Goal: Information Seeking & Learning: Learn about a topic

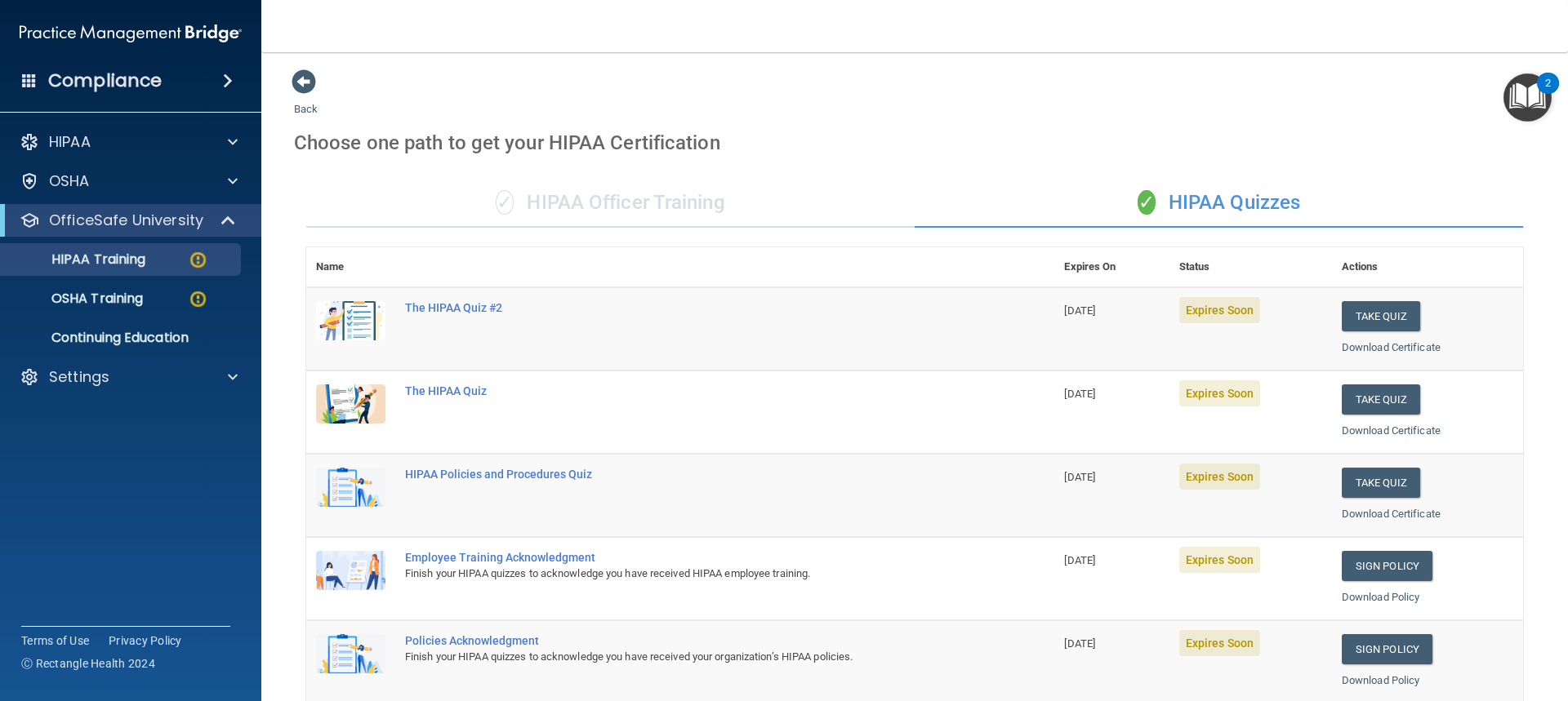
scroll to position [528, 0]
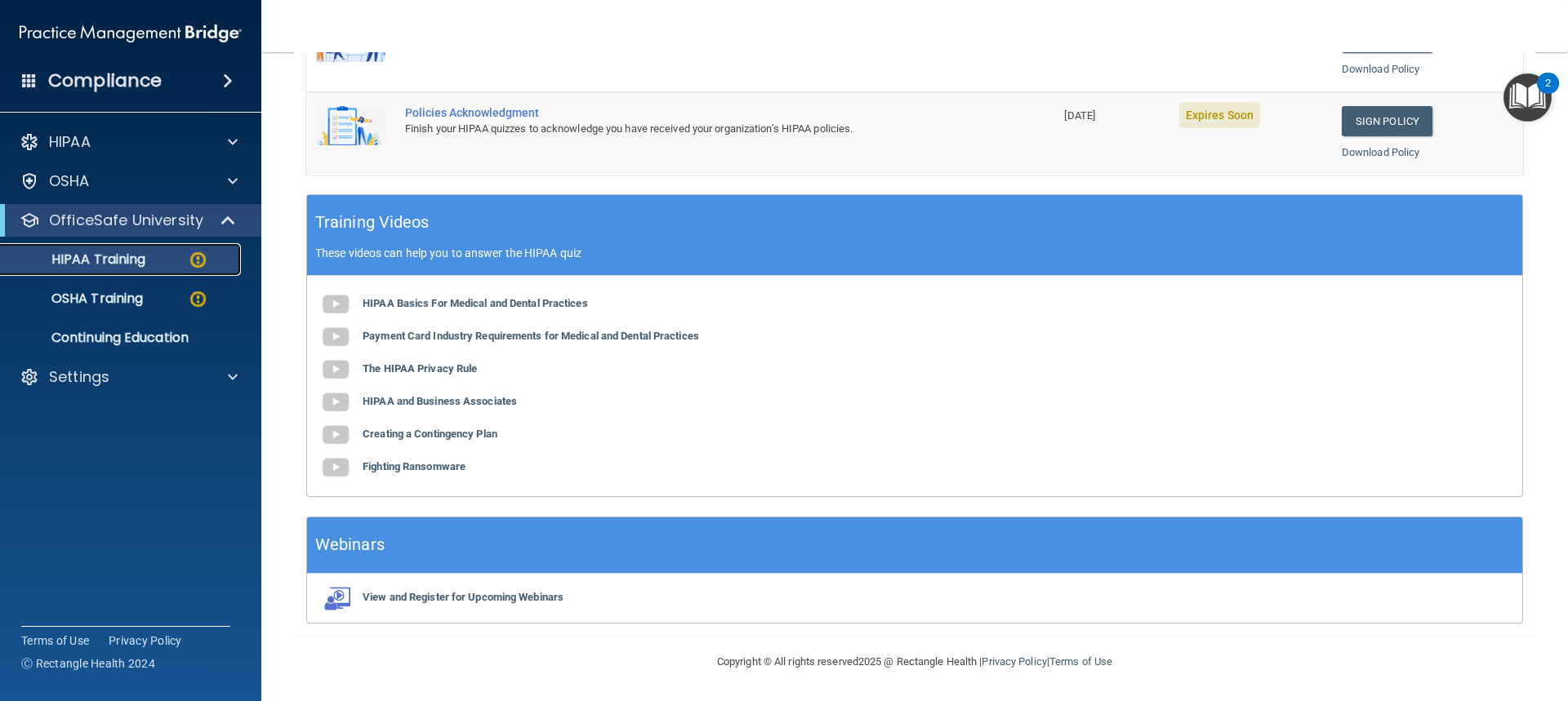
click at [129, 262] on p "HIPAA Training" at bounding box center [77, 259] width 135 height 16
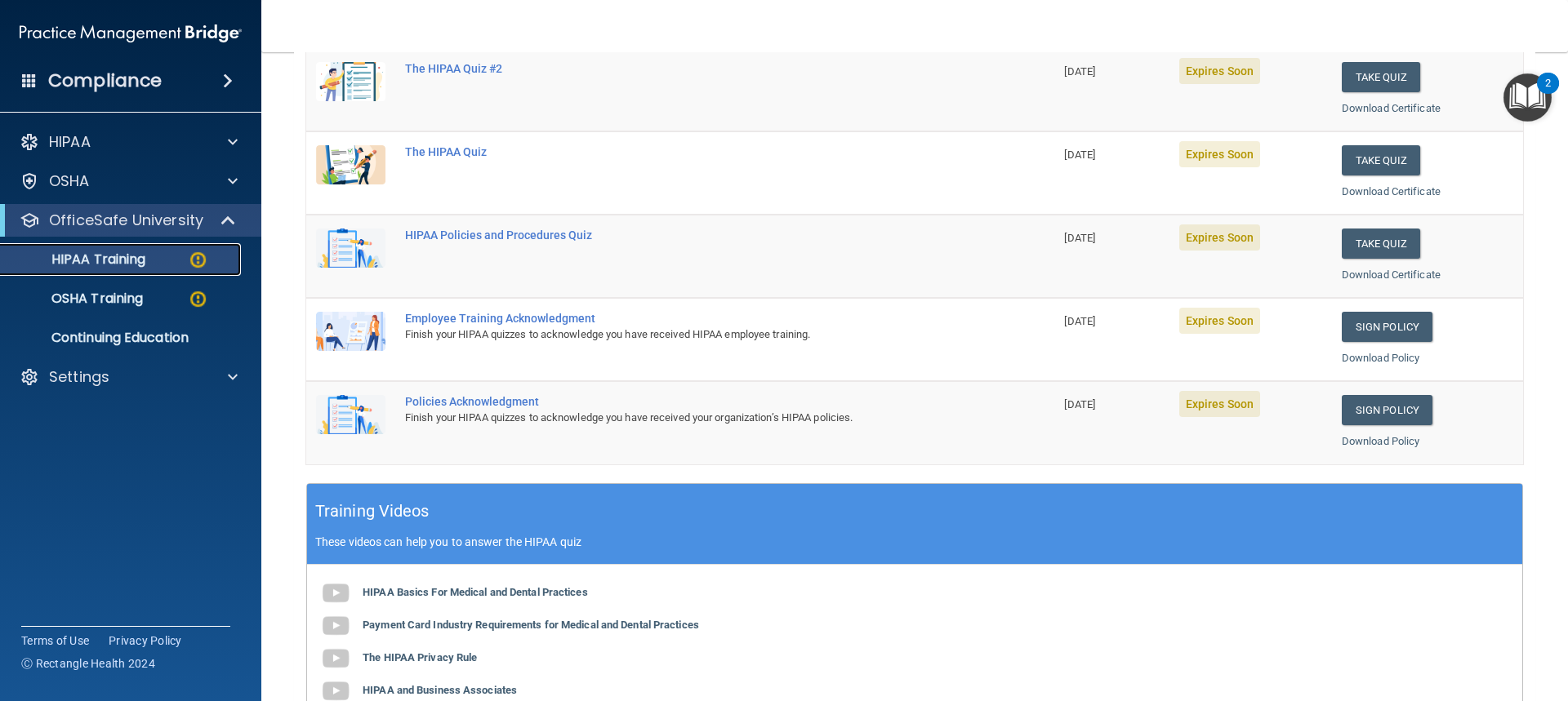
scroll to position [245, 0]
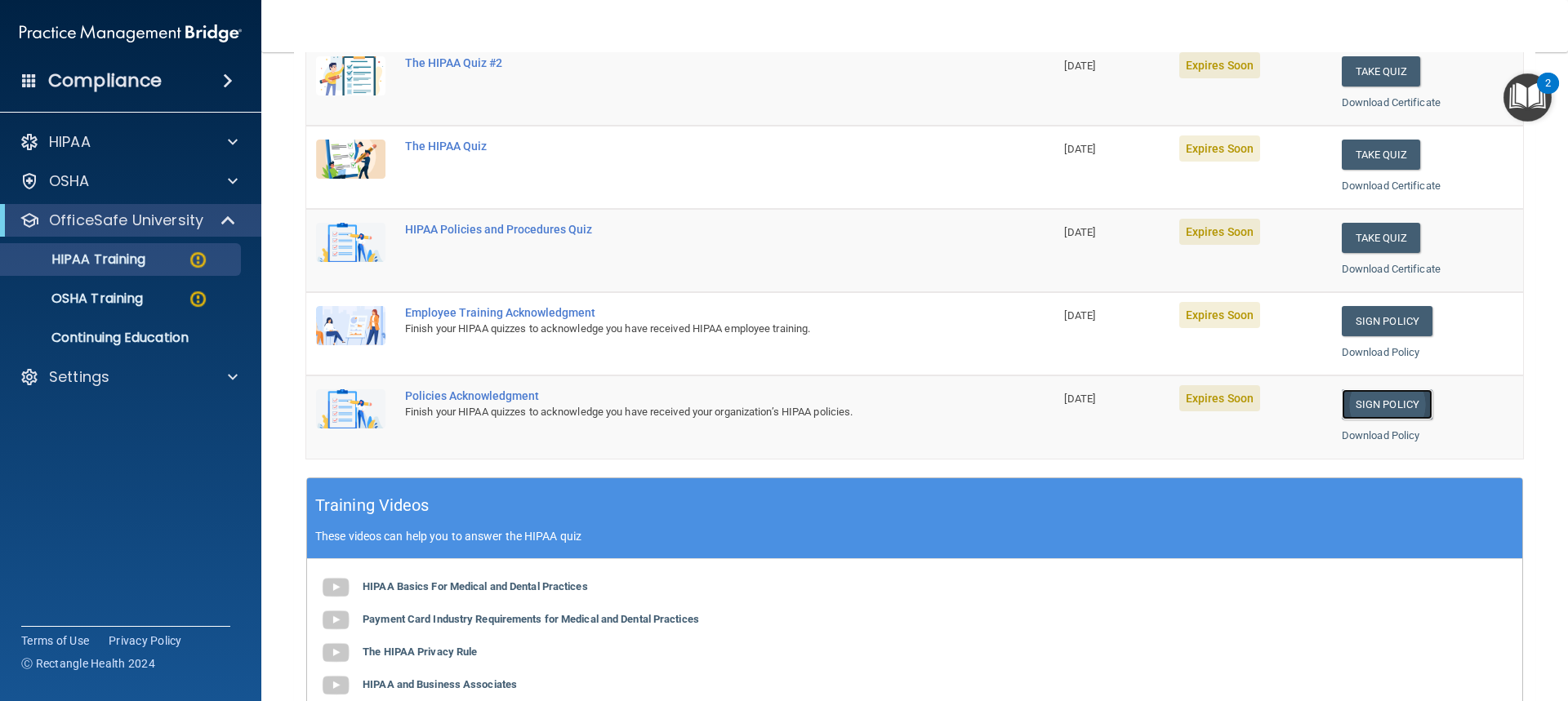
click at [1349, 404] on link "Sign Policy" at bounding box center [1387, 404] width 91 height 30
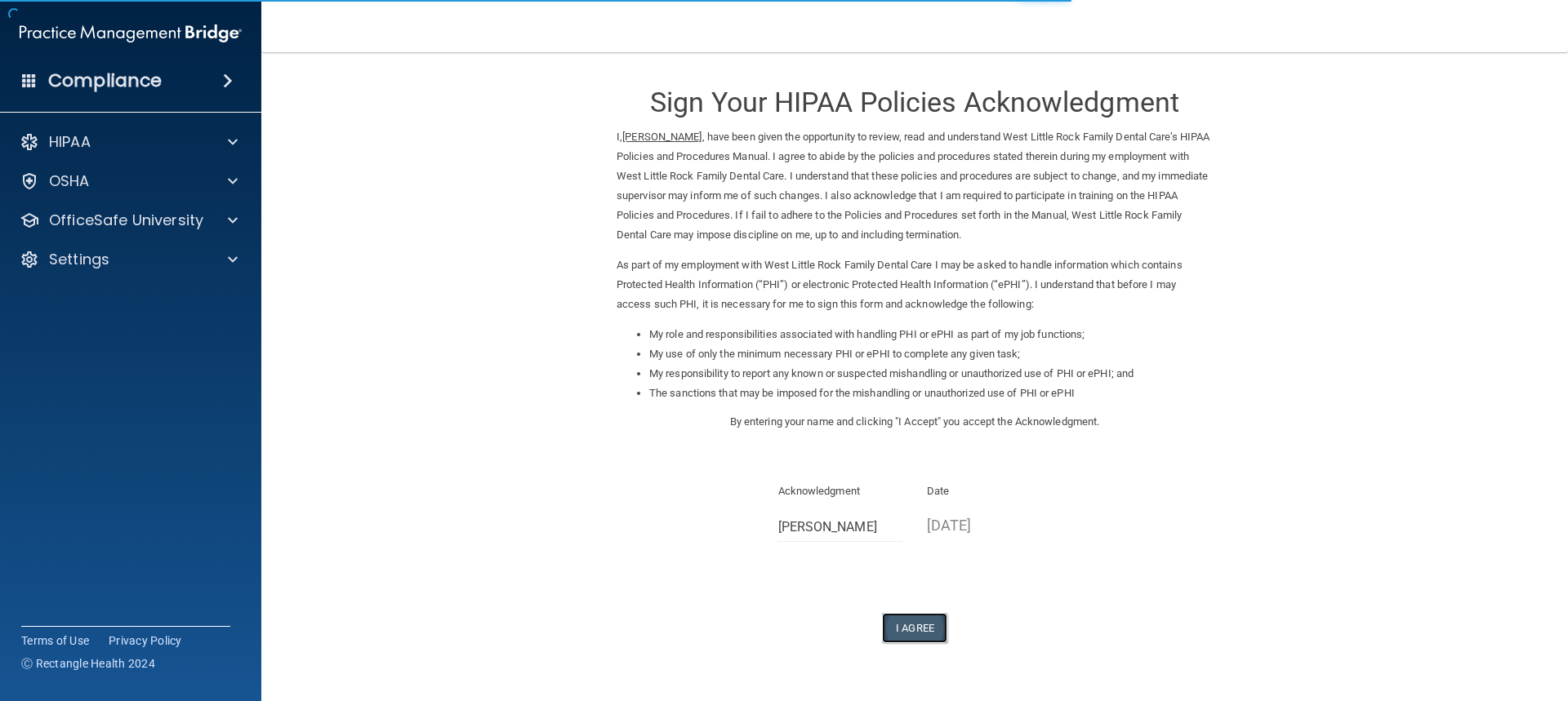
click at [902, 626] on button "I Agree" at bounding box center [915, 627] width 65 height 30
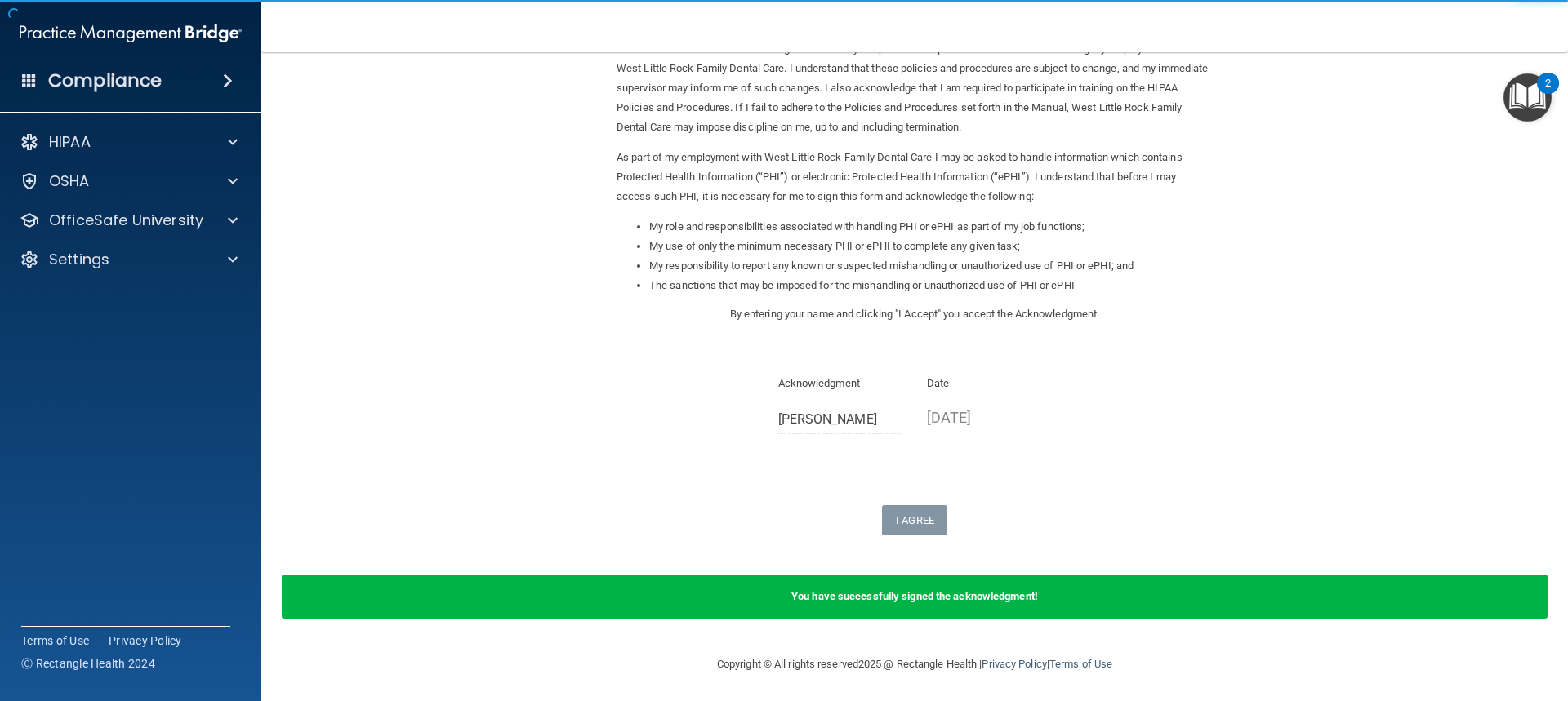
scroll to position [111, 0]
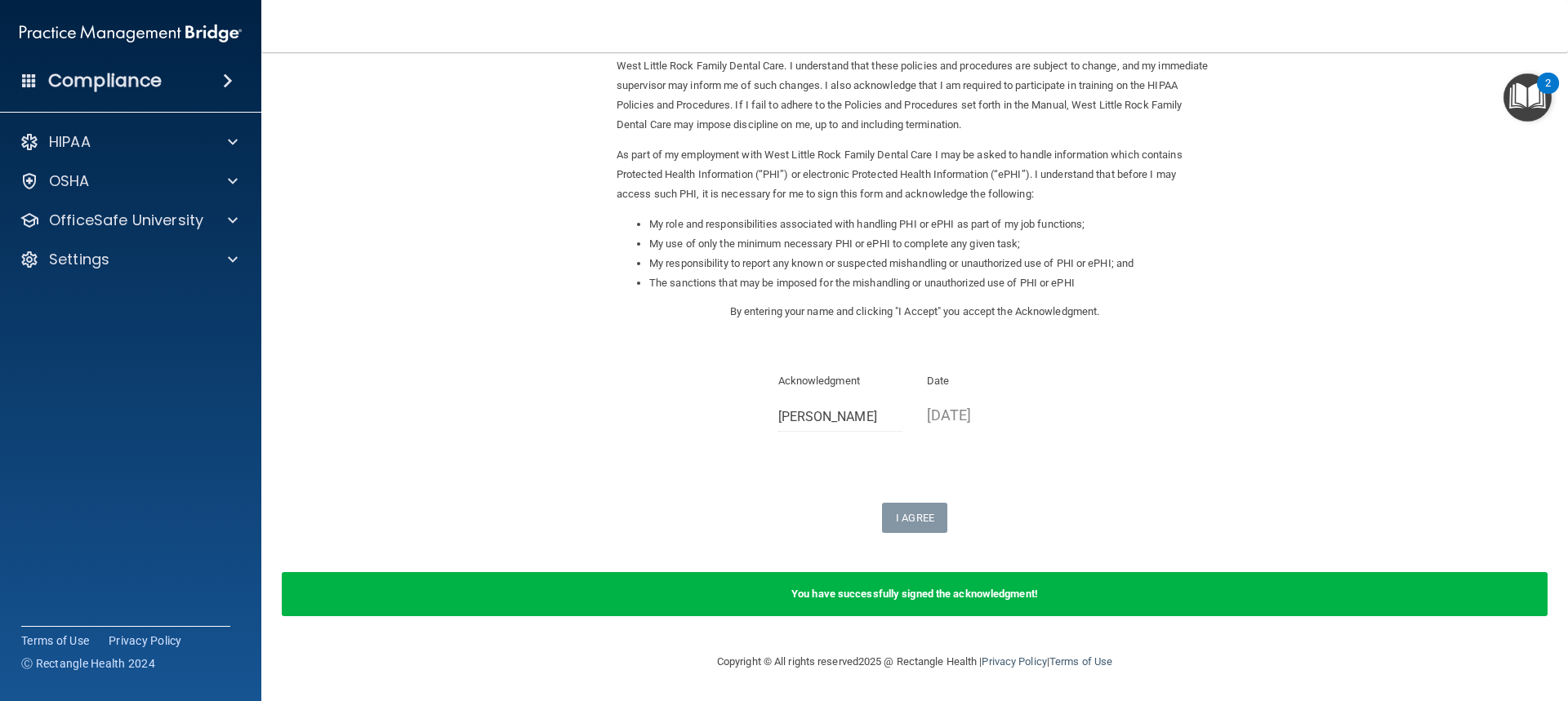
click at [1519, 96] on img "Open Resource Center, 2 new notifications" at bounding box center [1528, 98] width 48 height 48
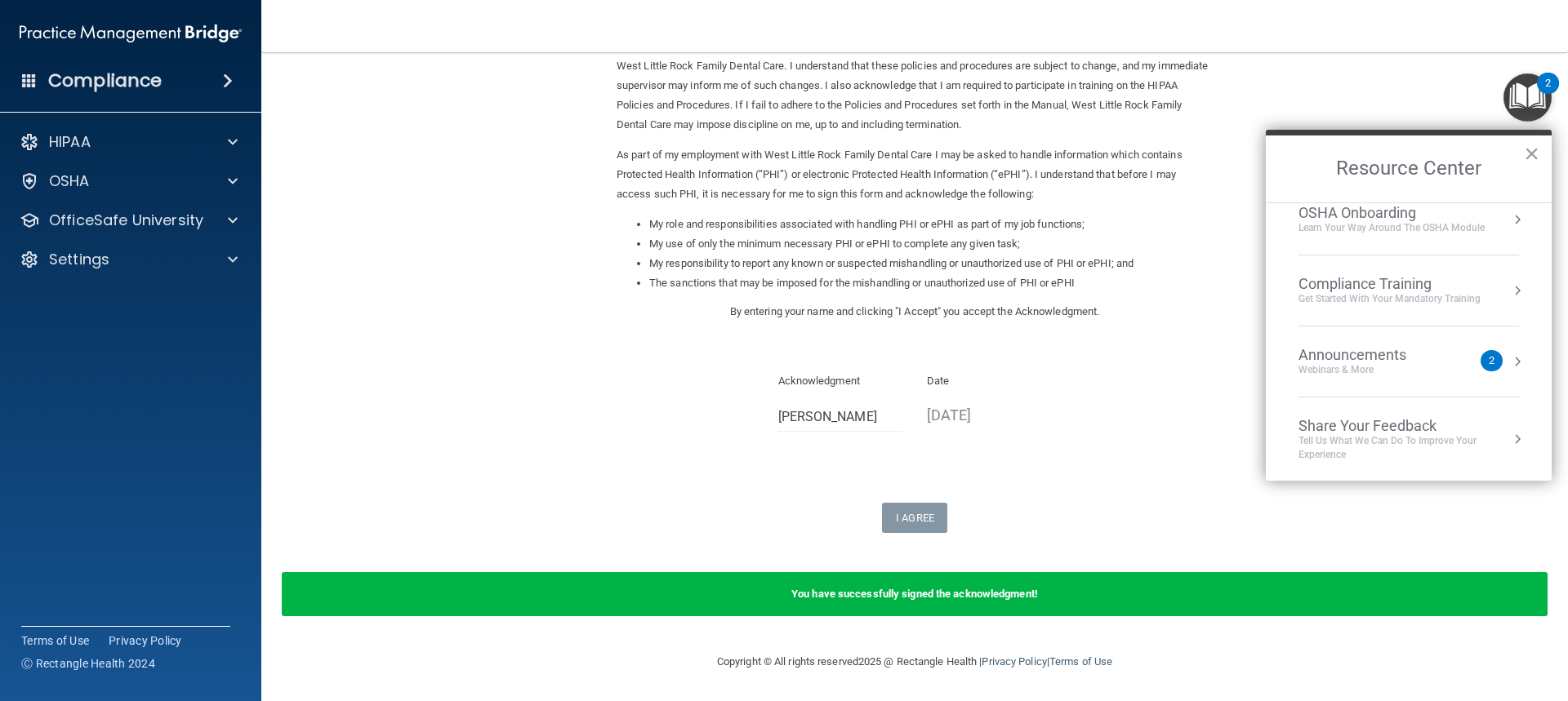
scroll to position [92, 0]
click at [1419, 358] on div "Announcements" at bounding box center [1368, 353] width 141 height 18
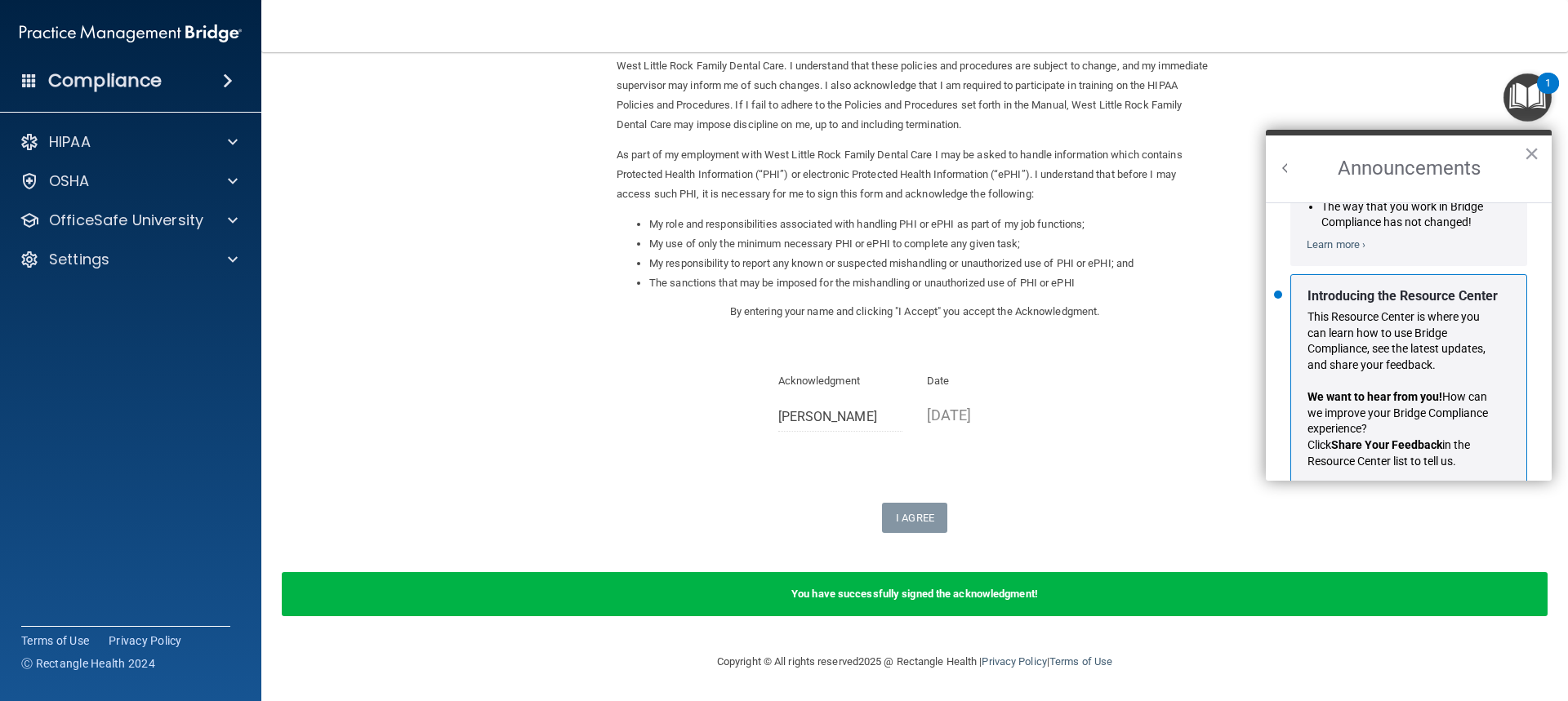
scroll to position [286, 0]
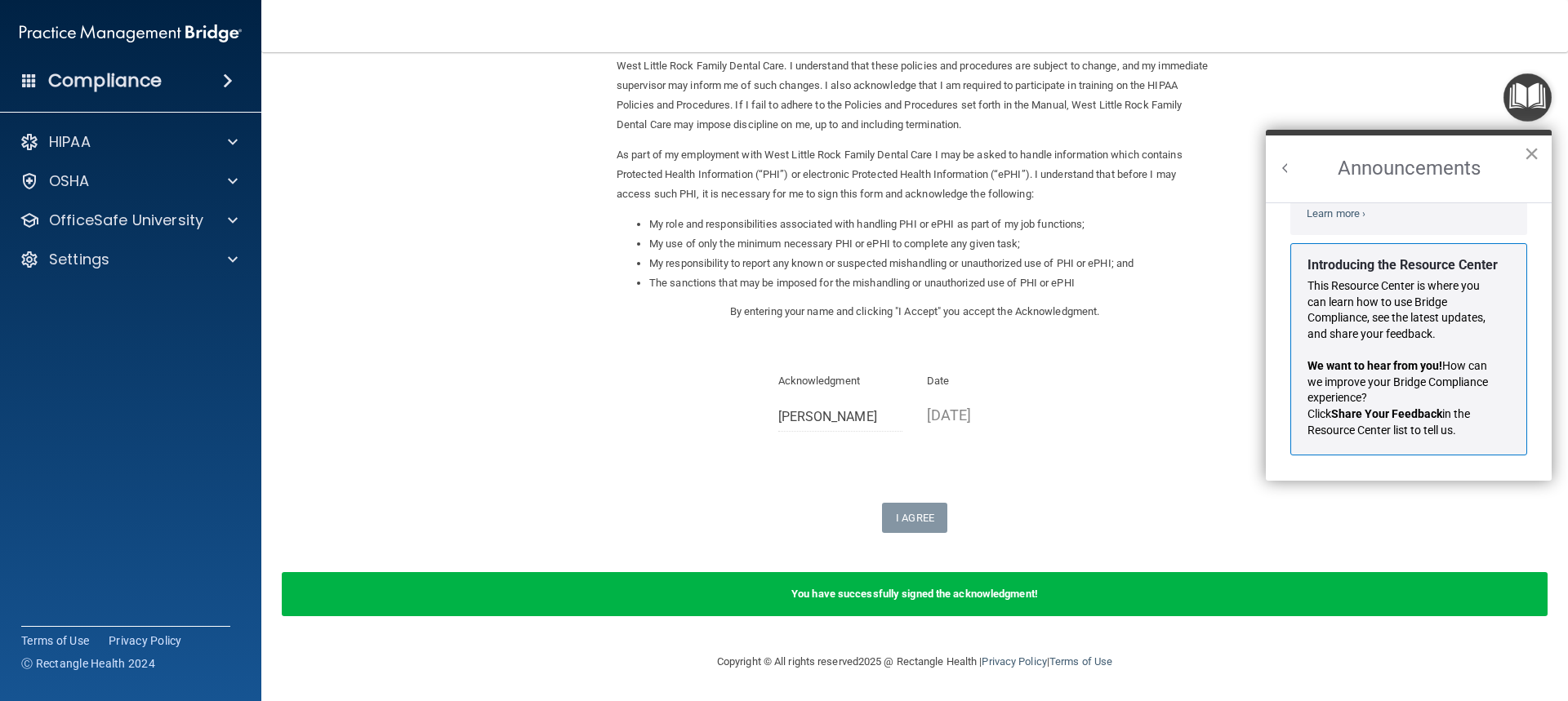
click at [1533, 148] on button "×" at bounding box center [1531, 153] width 15 height 26
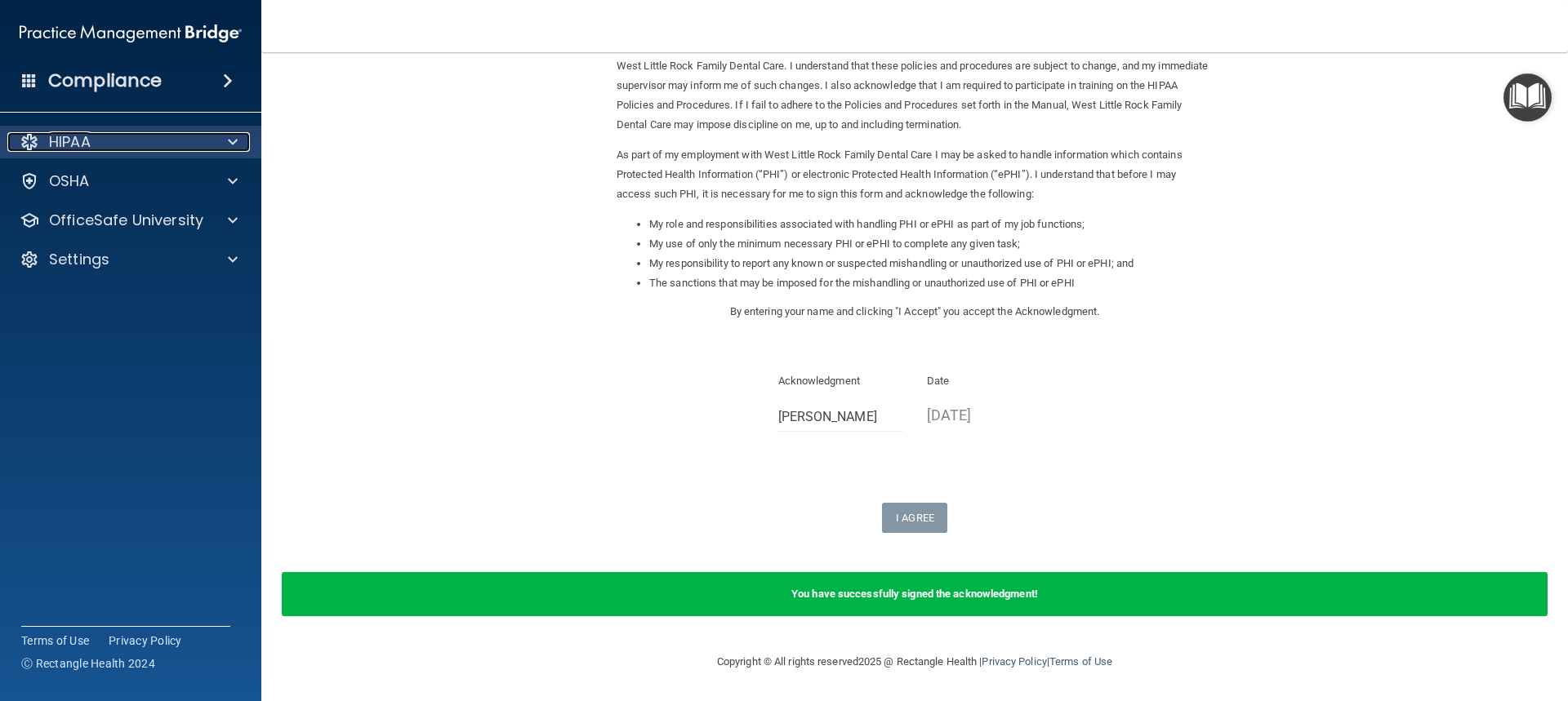
click at [121, 143] on div "HIPAA" at bounding box center [109, 141] width 202 height 20
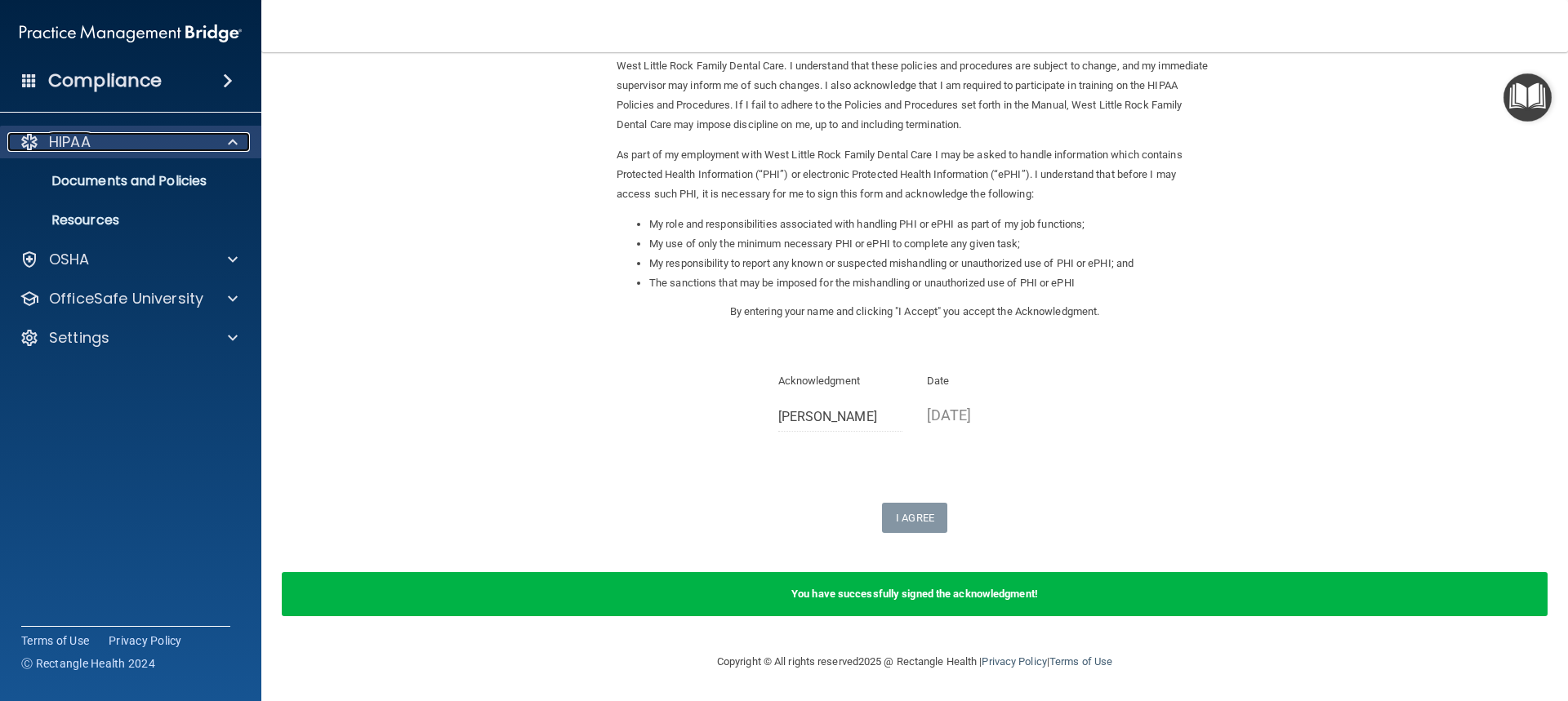
click at [136, 150] on div "HIPAA" at bounding box center [109, 141] width 202 height 20
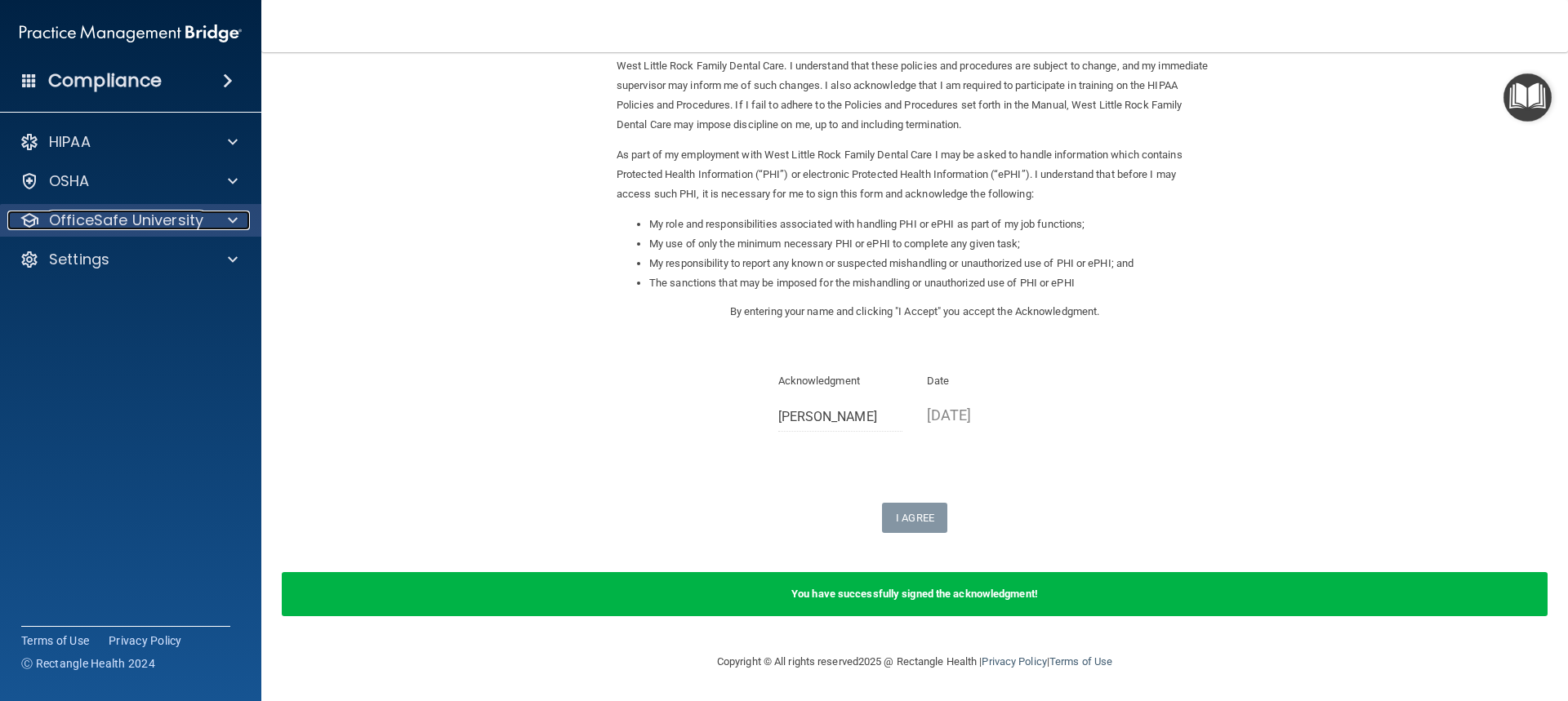
click at [143, 218] on p "OfficeSafe University" at bounding box center [126, 220] width 154 height 20
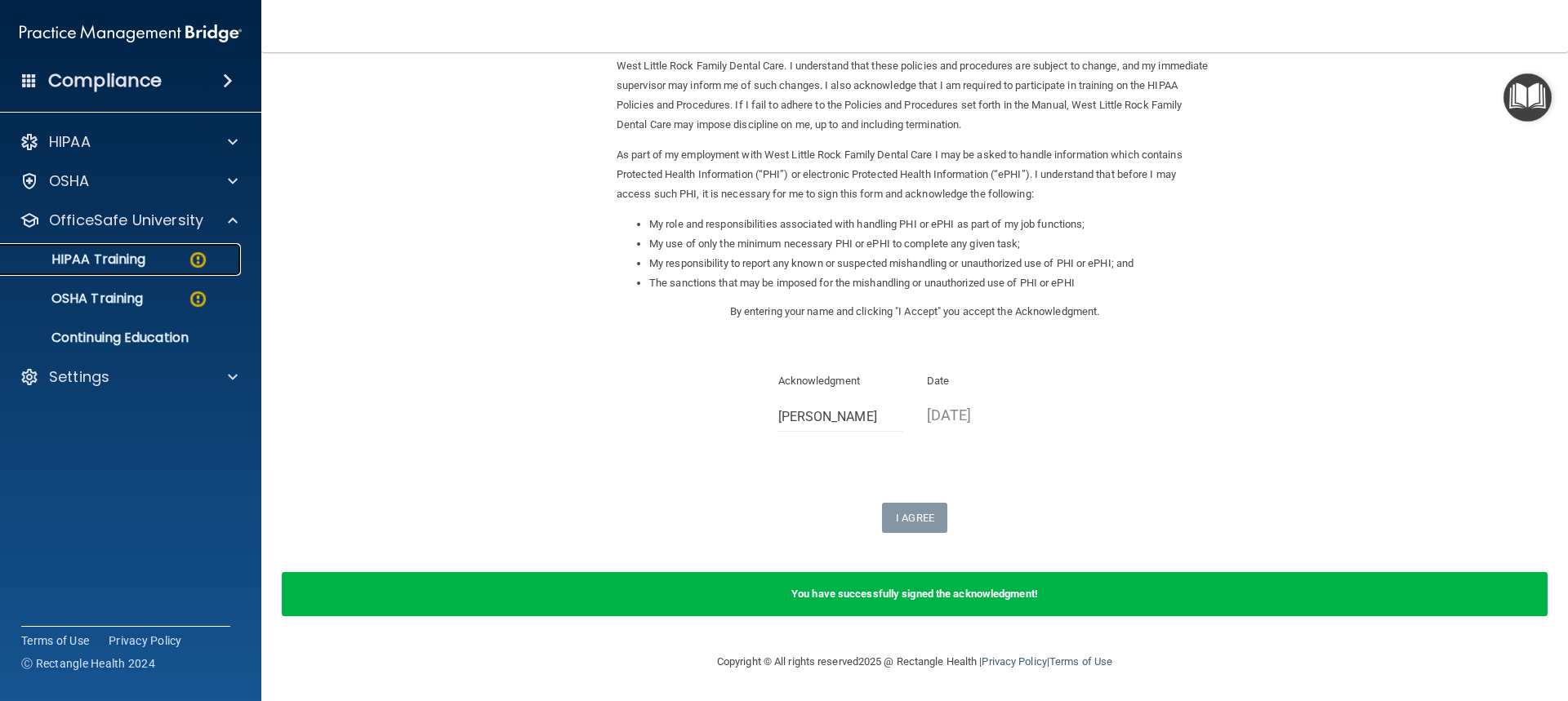
click at [114, 255] on p "HIPAA Training" at bounding box center [77, 259] width 135 height 16
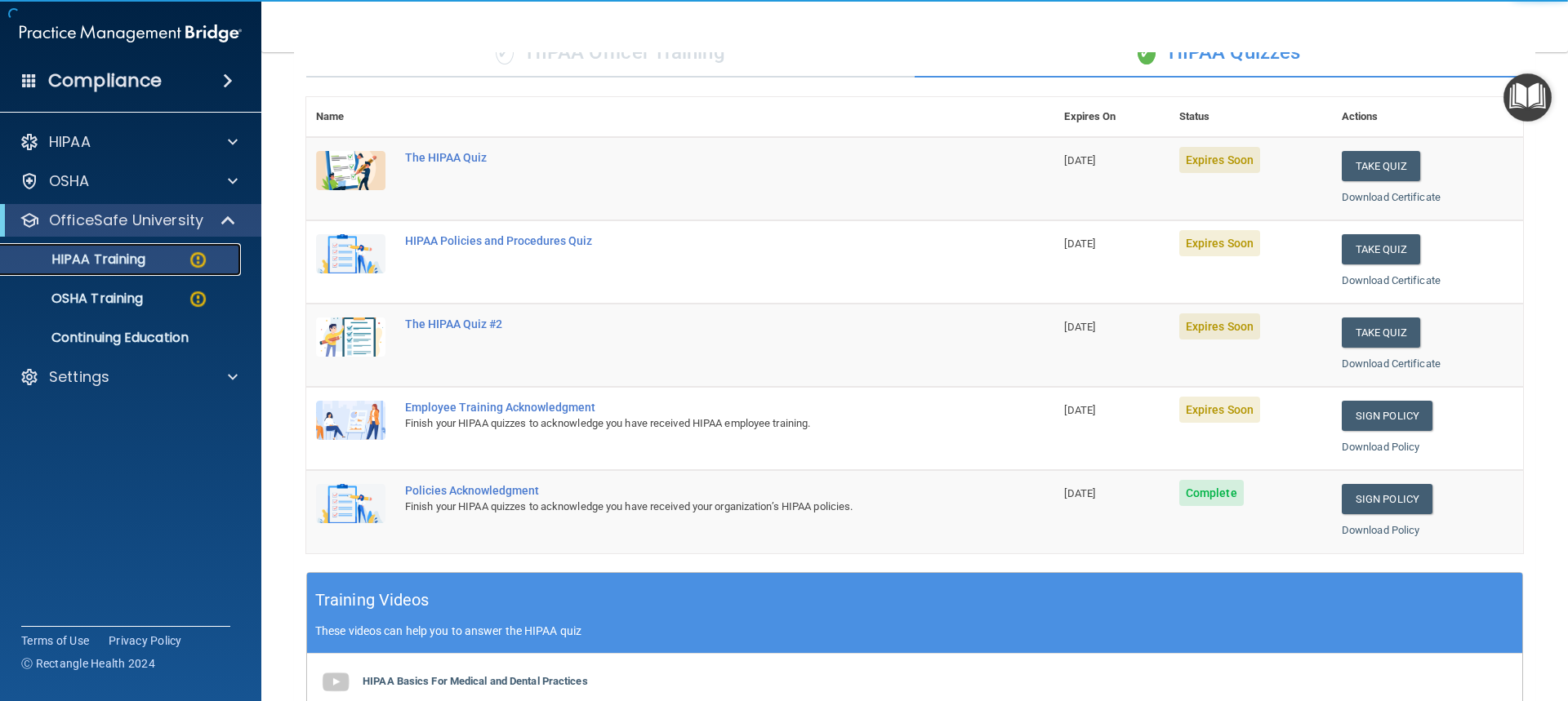
scroll to position [120, 0]
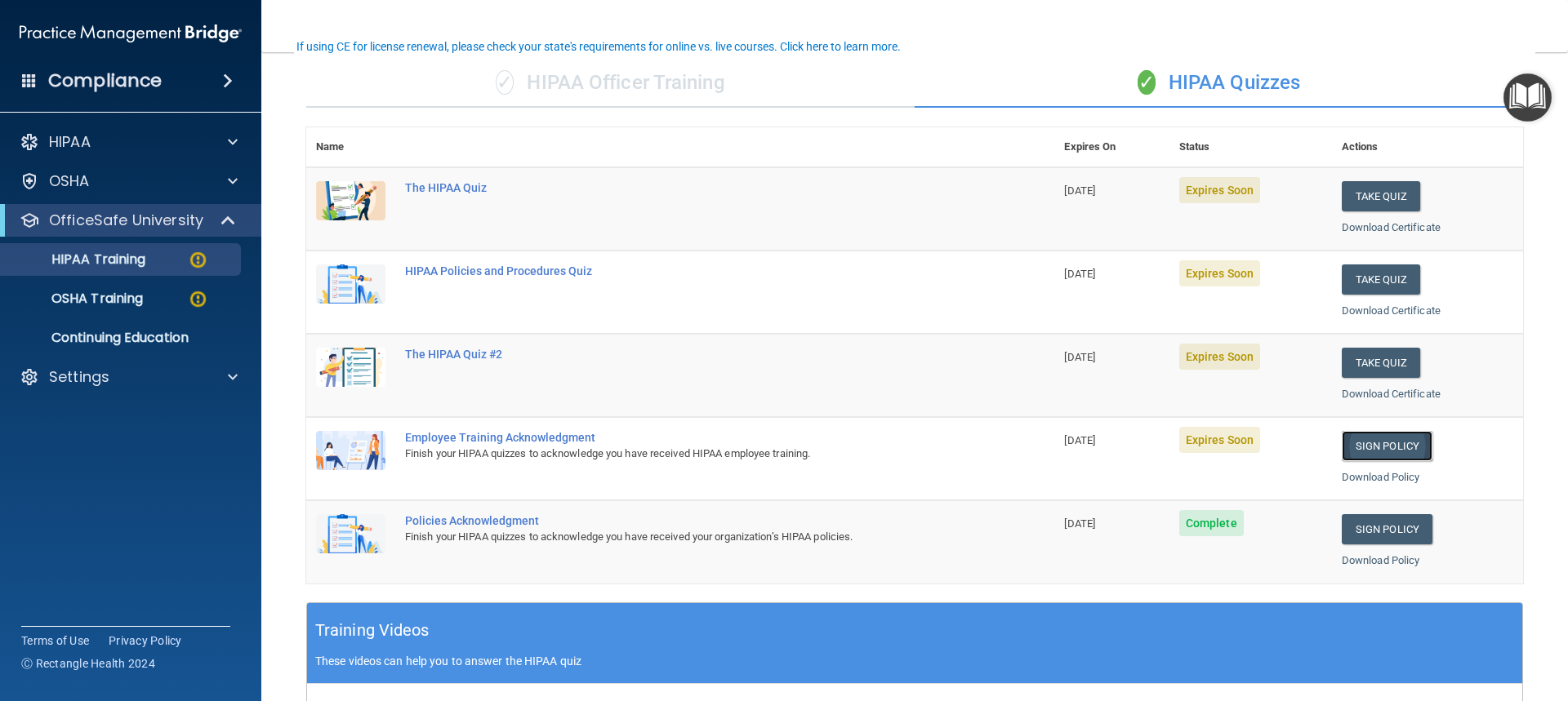
click at [1352, 442] on link "Sign Policy" at bounding box center [1387, 446] width 91 height 30
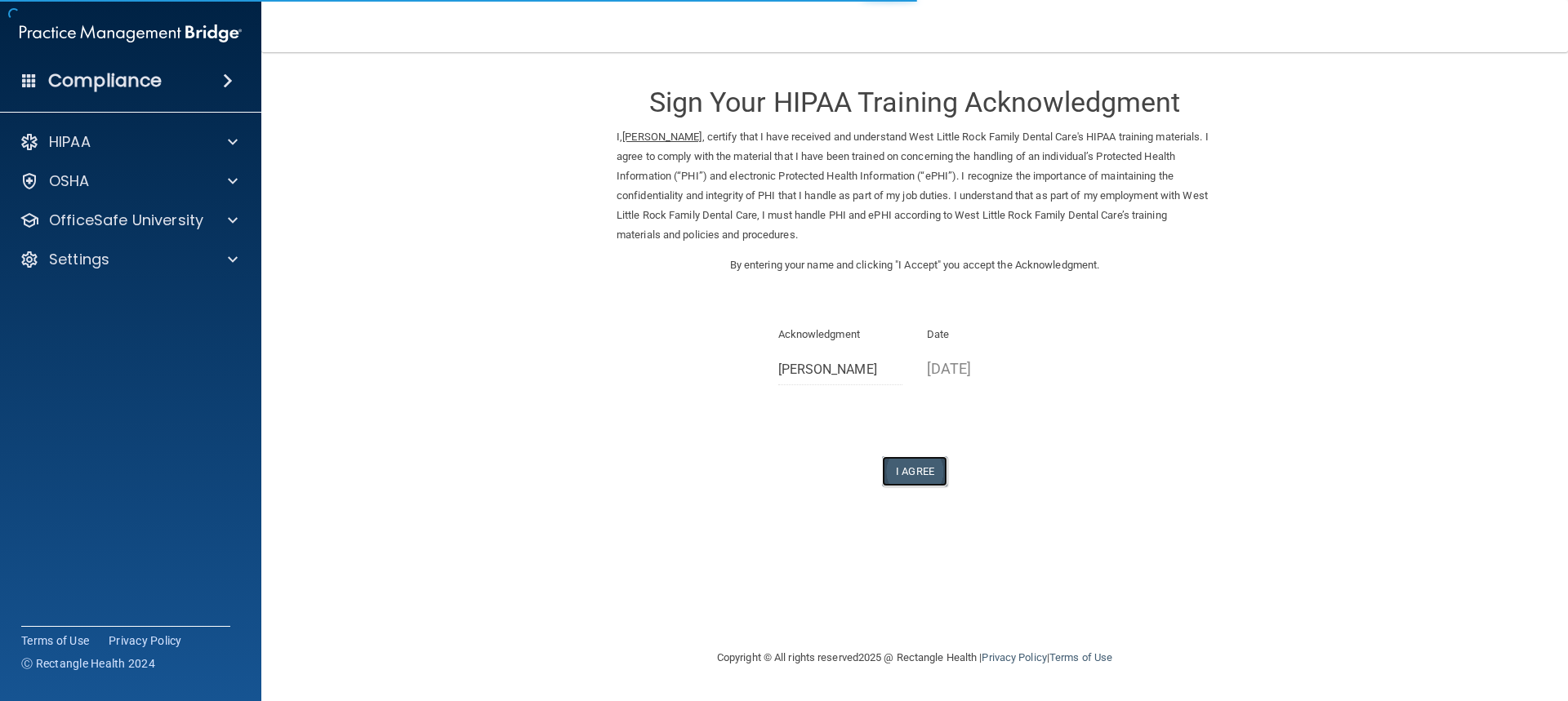
click at [905, 461] on button "I Agree" at bounding box center [915, 470] width 65 height 30
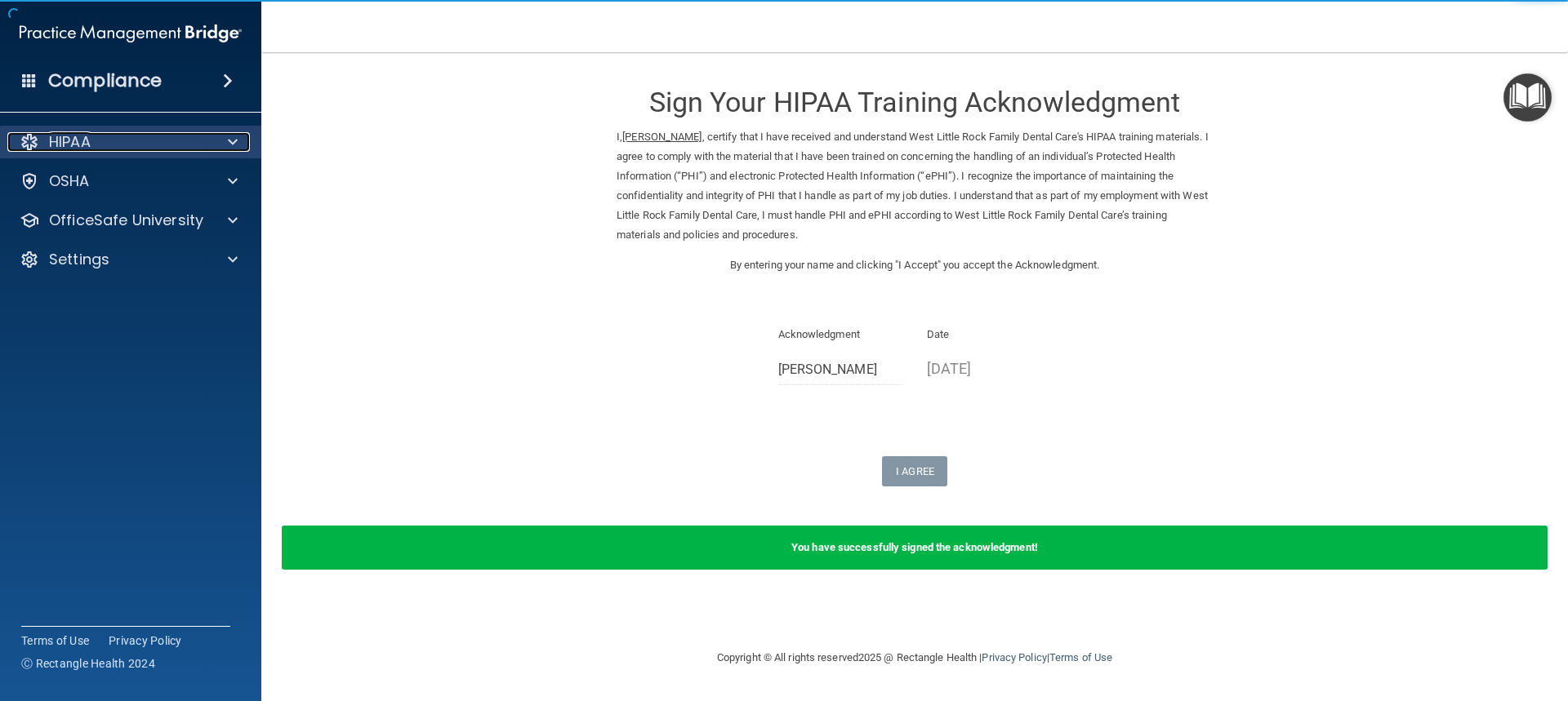
click at [91, 137] on p "HIPAA" at bounding box center [69, 141] width 42 height 20
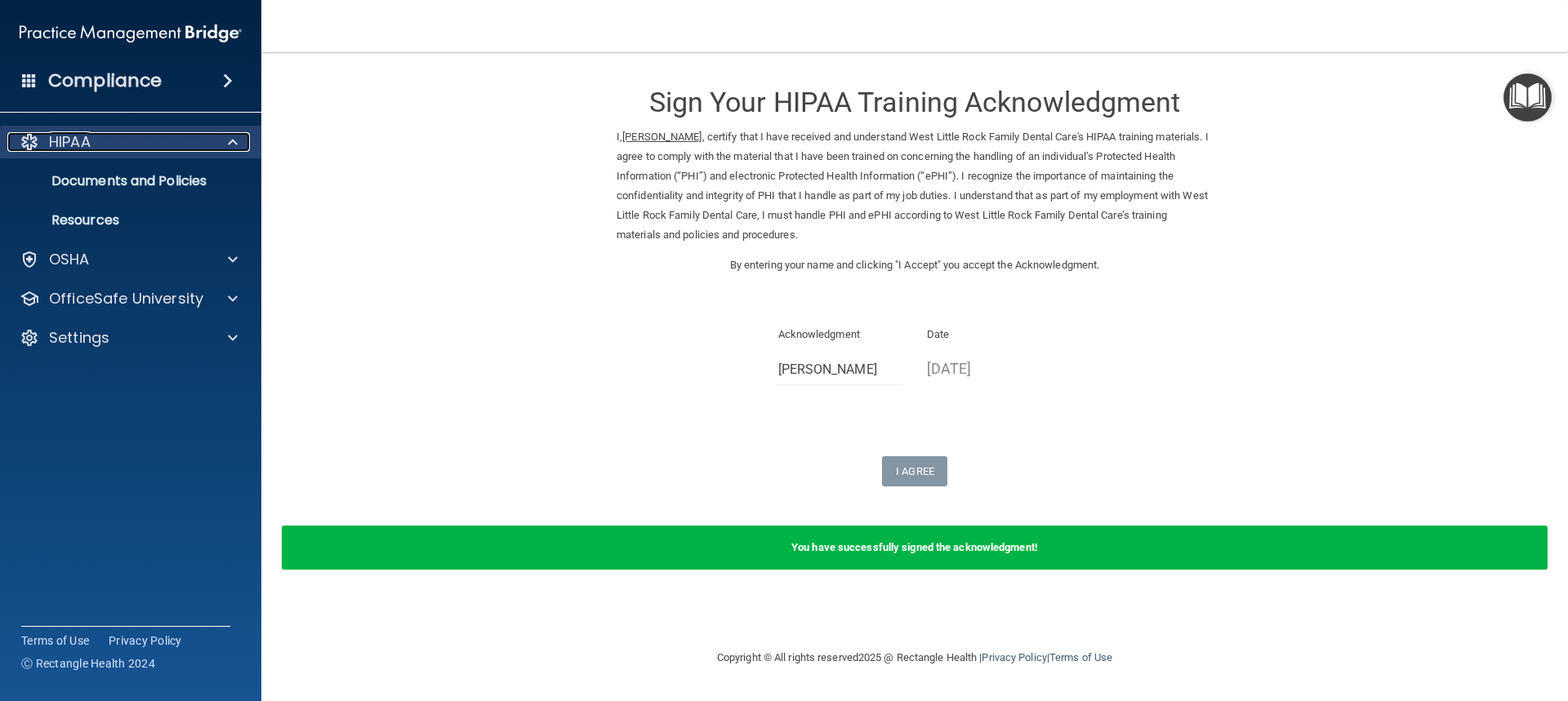
click at [91, 137] on p "HIPAA" at bounding box center [69, 141] width 42 height 20
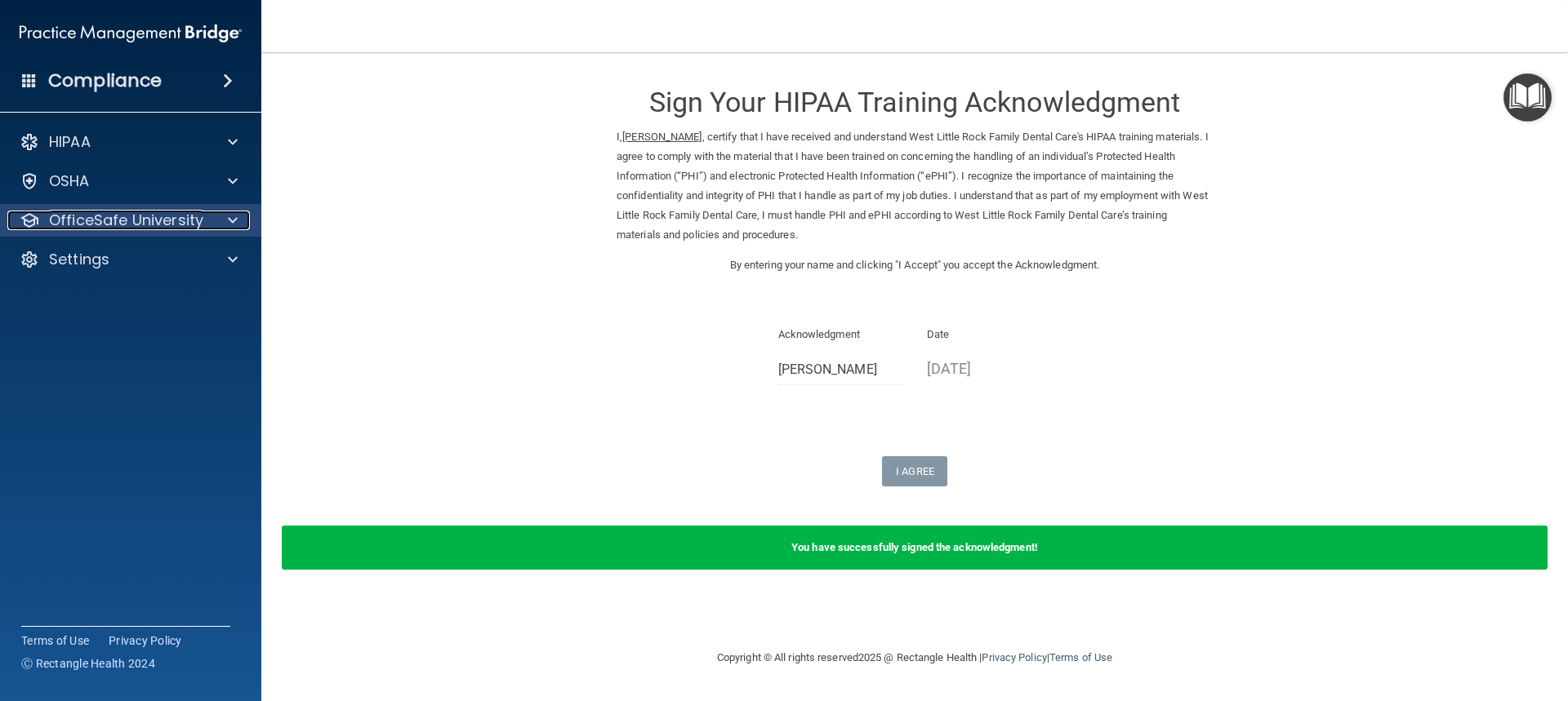
click at [89, 225] on p "OfficeSafe University" at bounding box center [126, 220] width 154 height 20
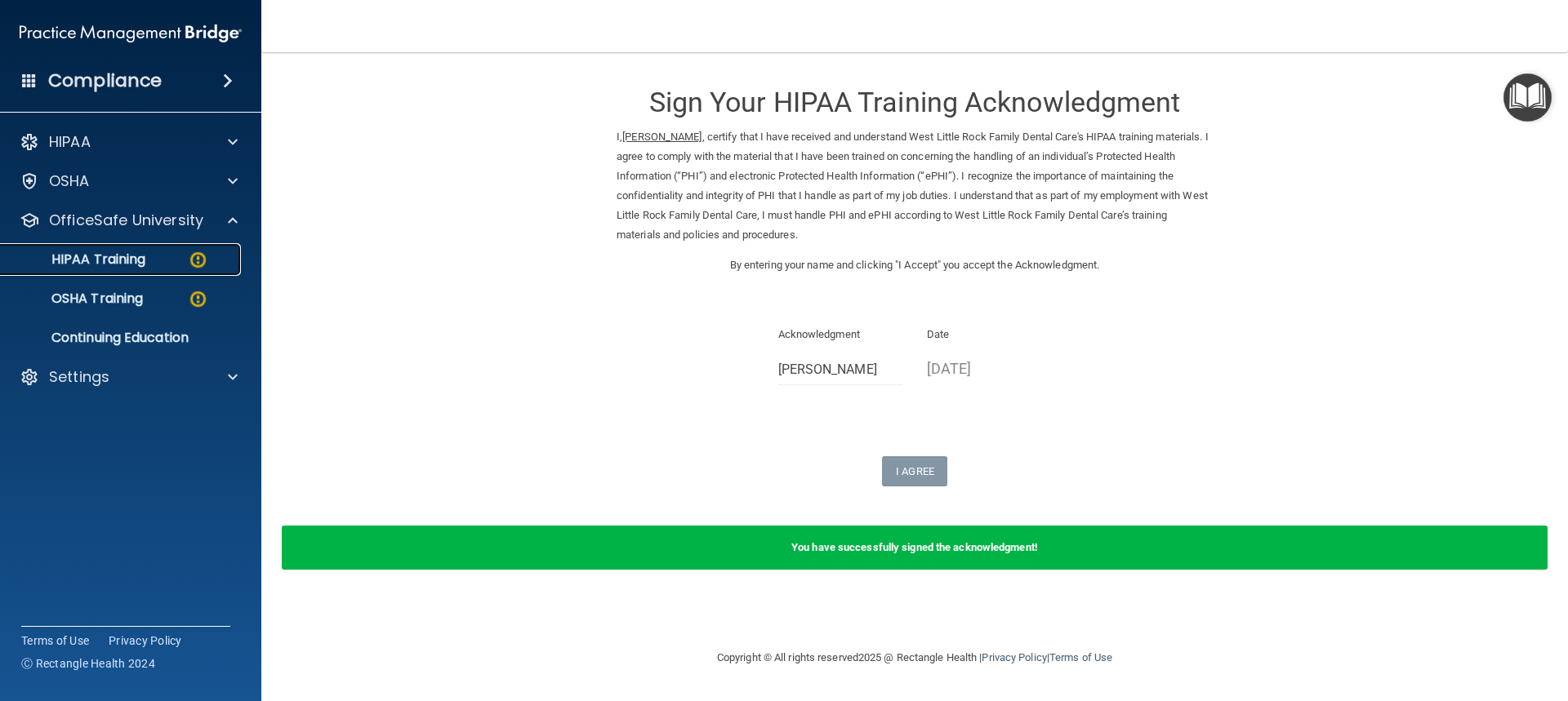
click at [90, 252] on p "HIPAA Training" at bounding box center [77, 259] width 135 height 16
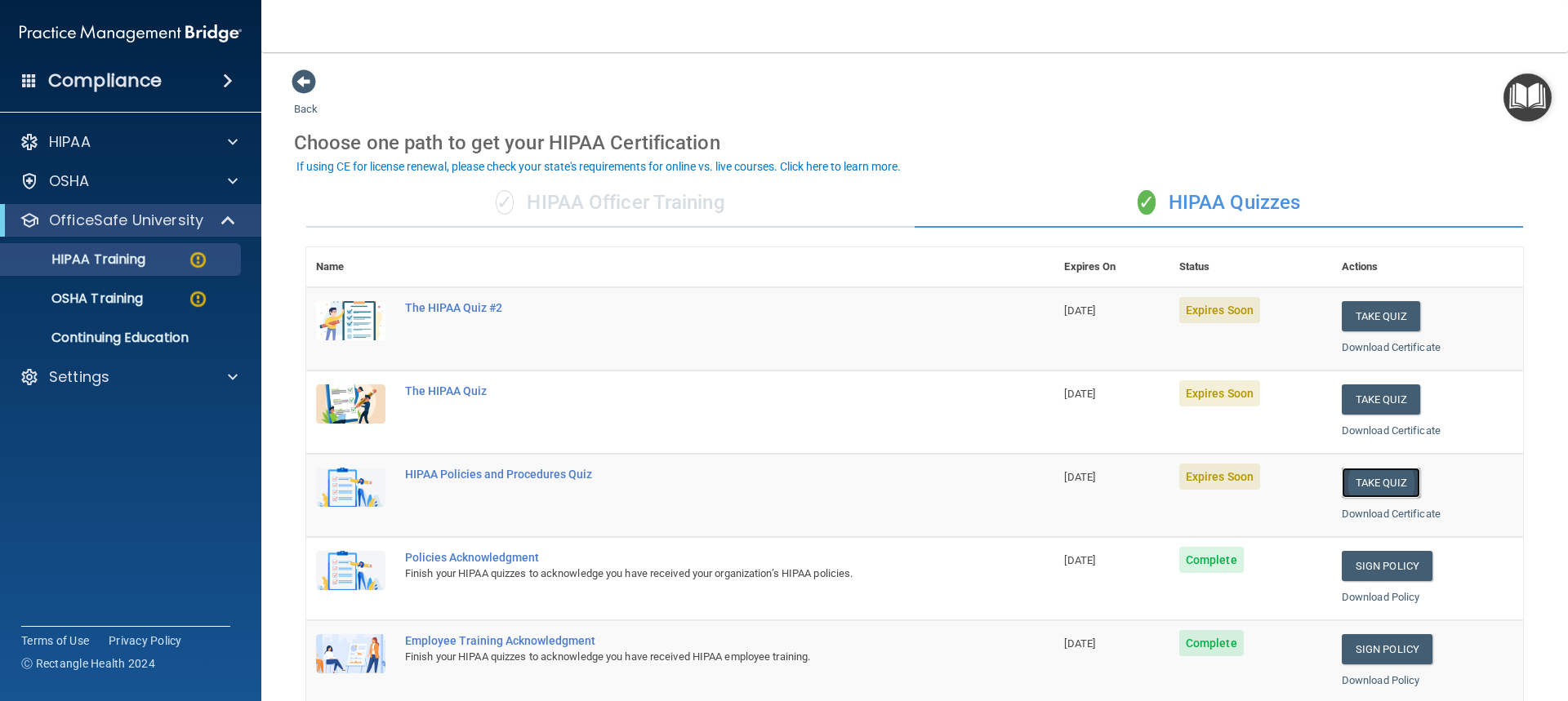
click at [1365, 485] on button "Take Quiz" at bounding box center [1380, 482] width 78 height 30
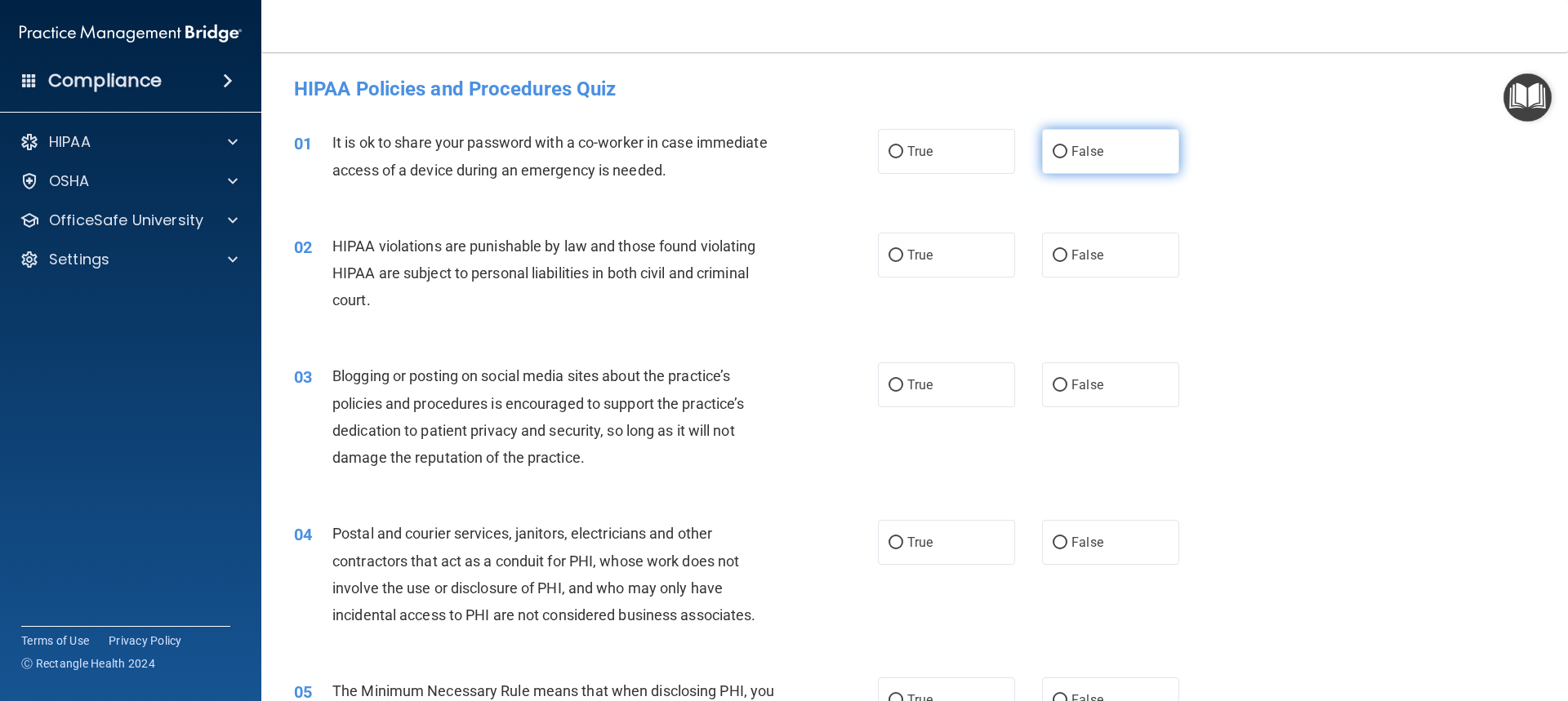
click at [1053, 151] on input "False" at bounding box center [1060, 152] width 15 height 12
radio input "true"
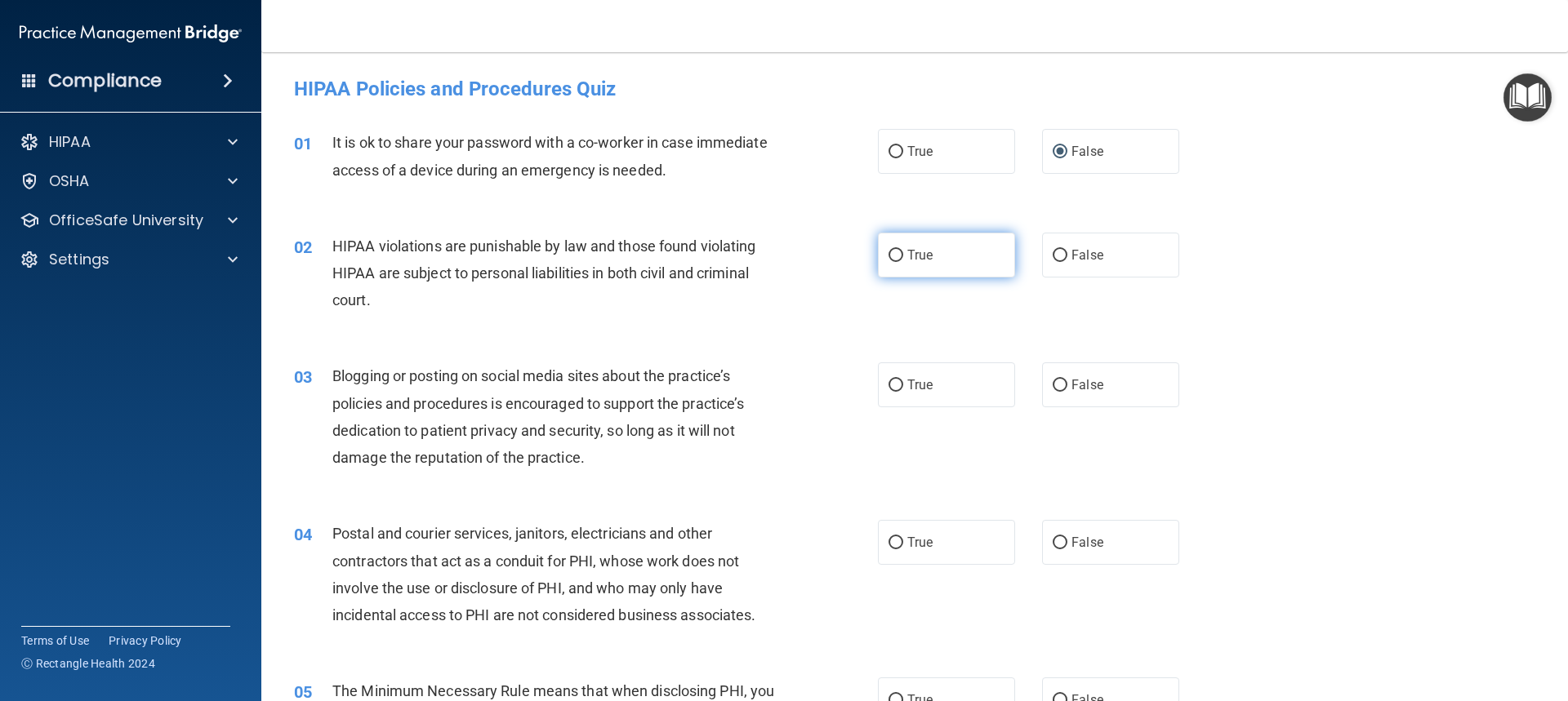
click at [889, 249] on input "True" at bounding box center [895, 255] width 15 height 12
radio input "true"
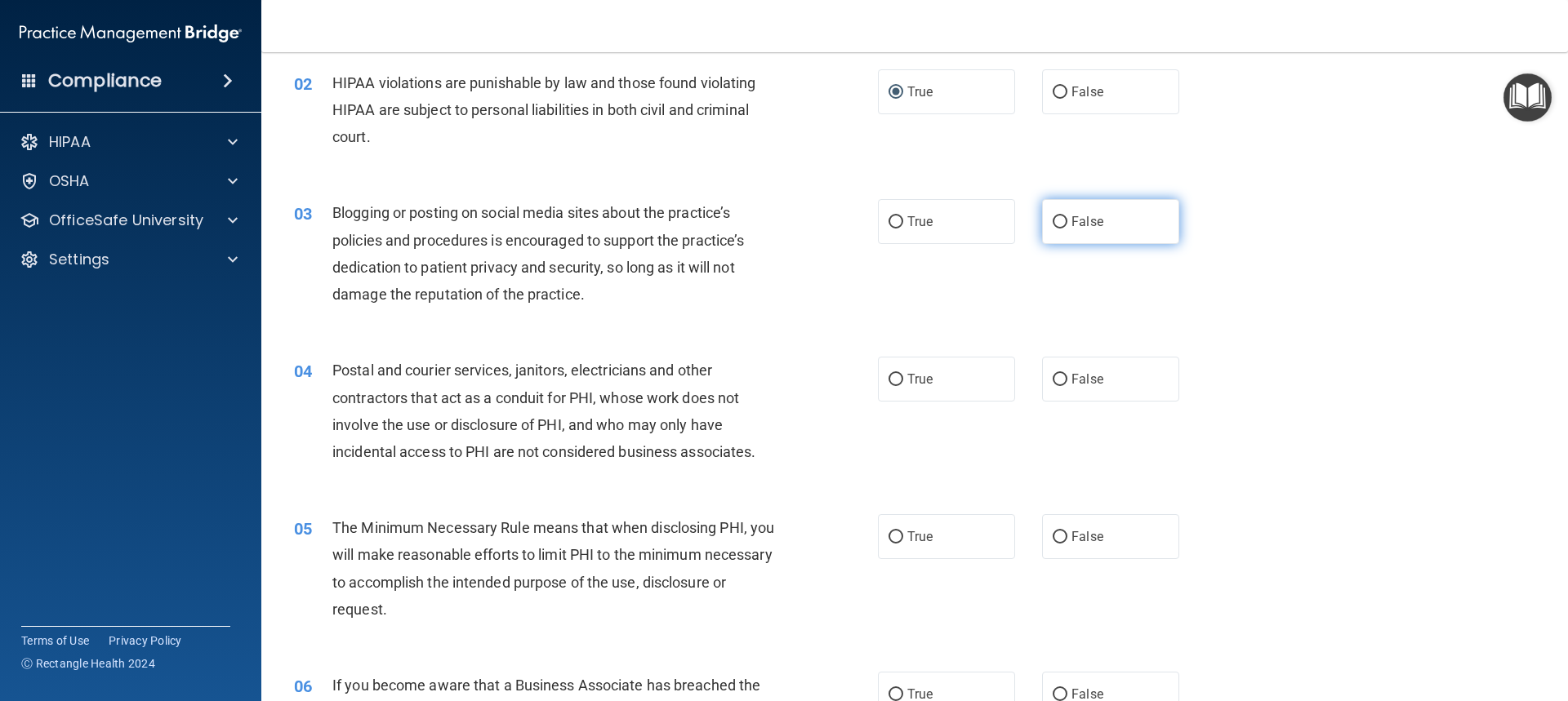
click at [1053, 218] on input "False" at bounding box center [1060, 222] width 15 height 12
radio input "true"
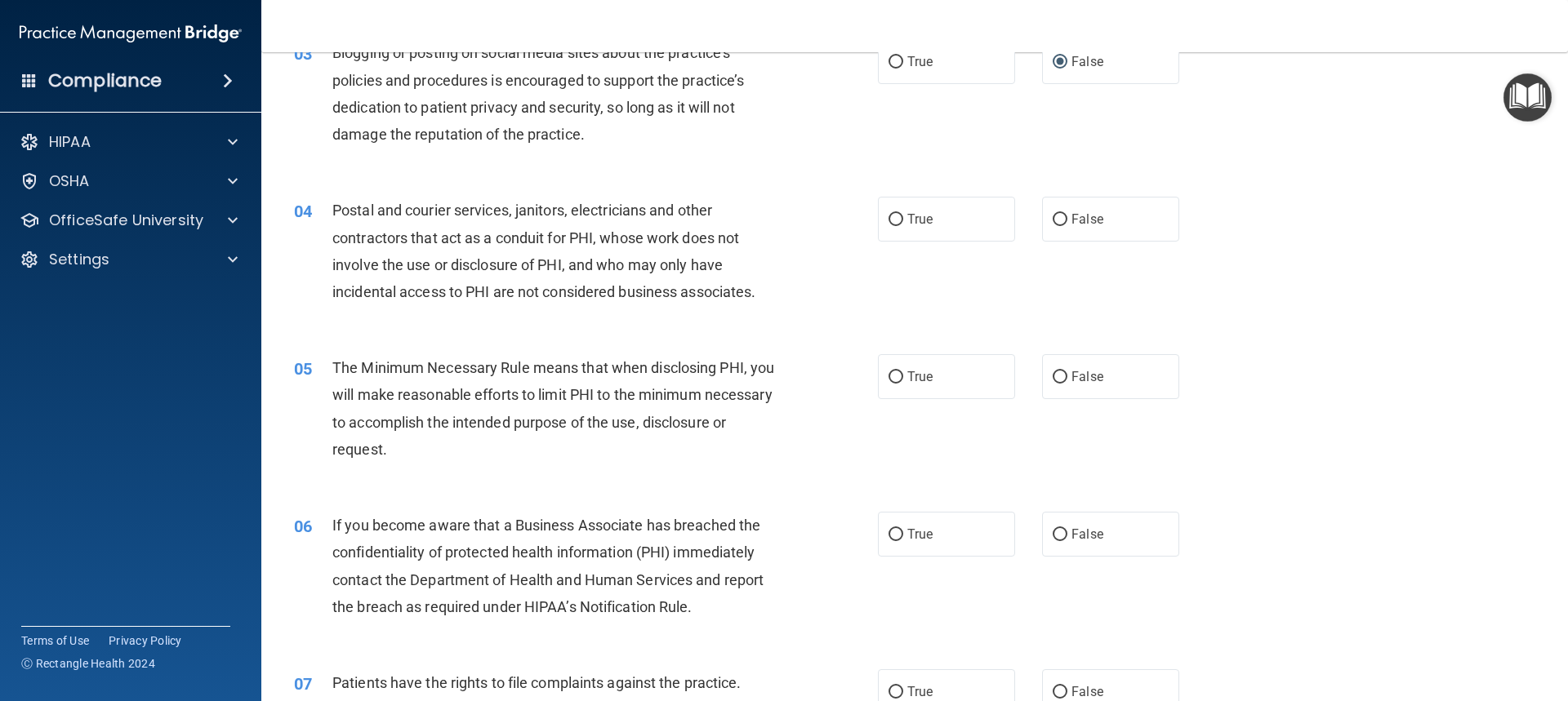
scroll to position [327, 0]
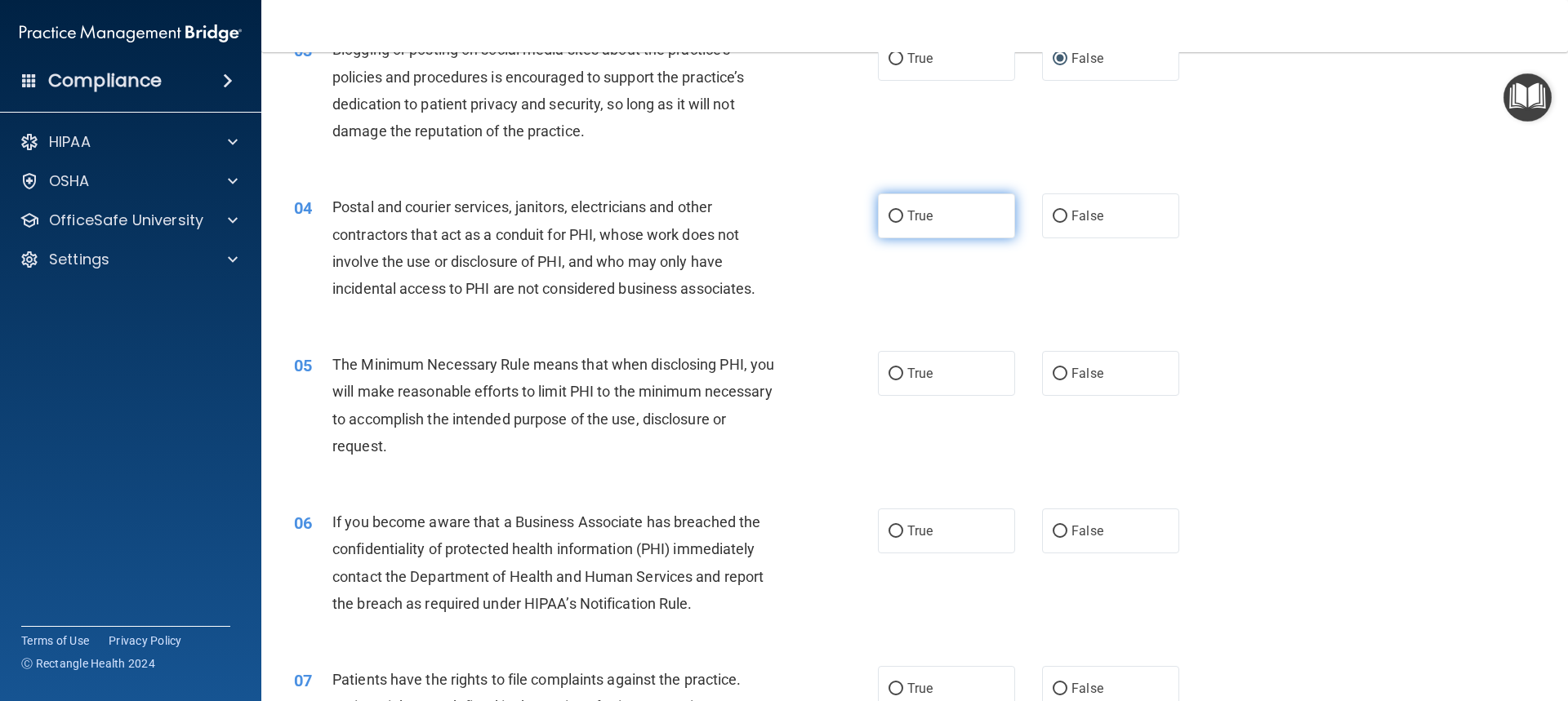
click at [892, 211] on input "True" at bounding box center [895, 217] width 15 height 12
radio input "true"
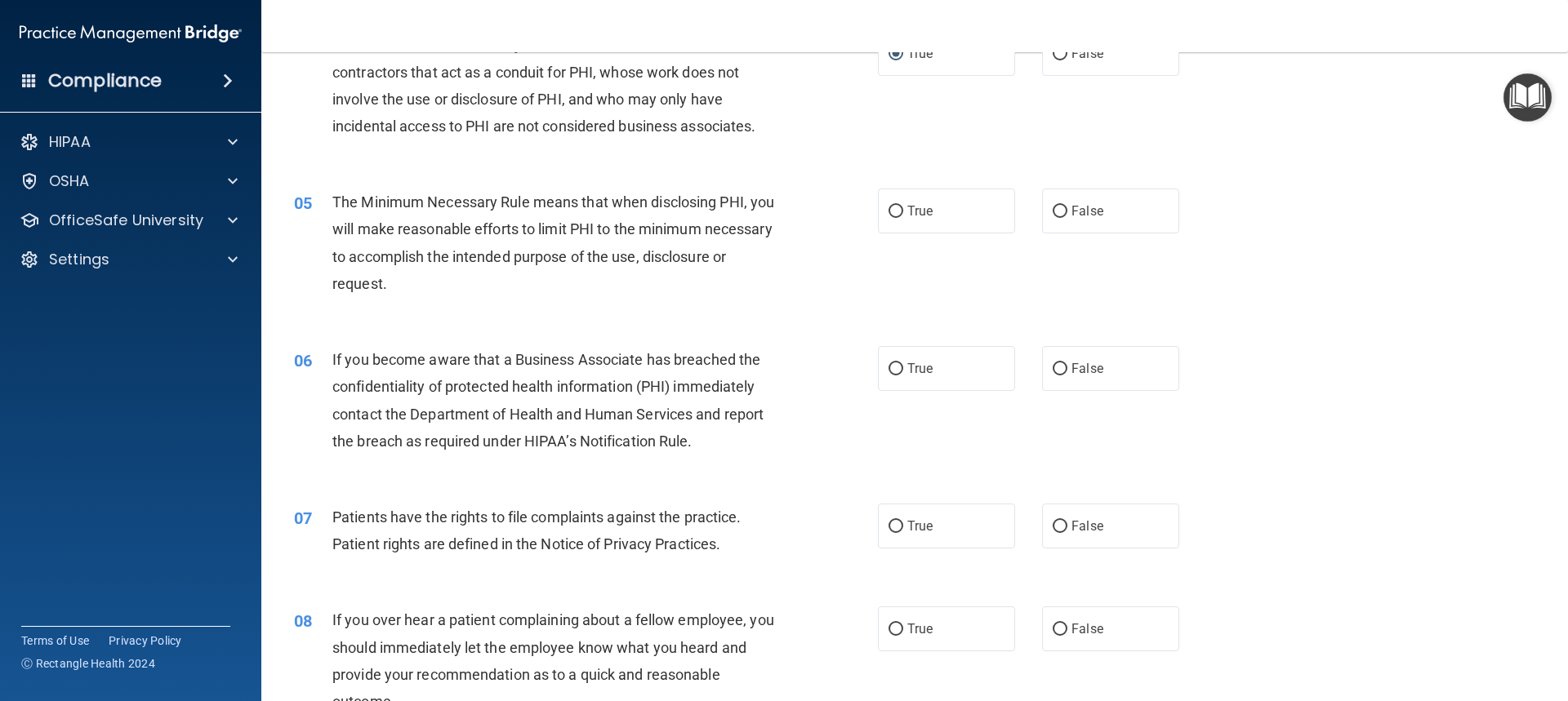
scroll to position [489, 0]
click at [888, 207] on input "True" at bounding box center [895, 211] width 15 height 12
radio input "true"
click at [888, 372] on input "True" at bounding box center [895, 368] width 15 height 12
radio input "true"
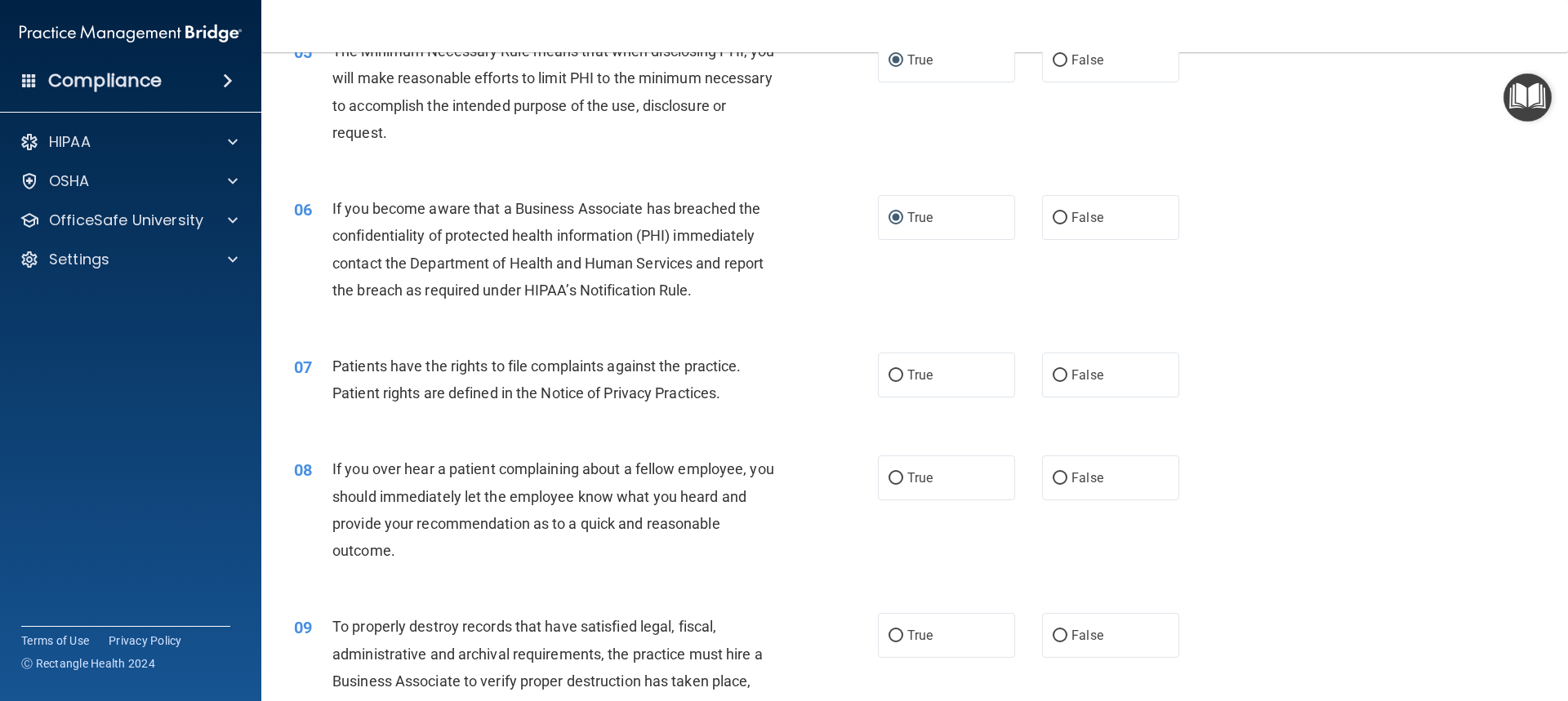
scroll to position [653, 0]
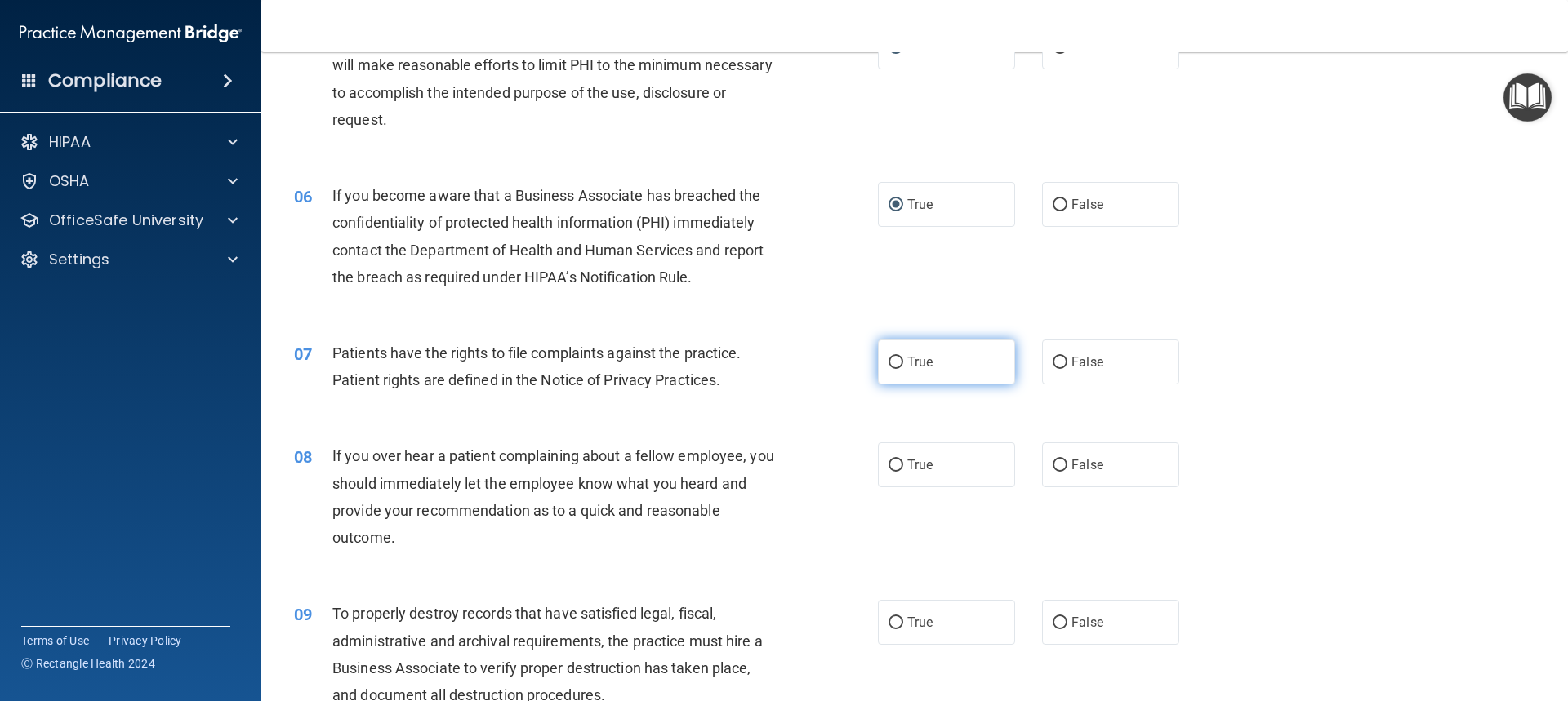
click at [888, 365] on input "True" at bounding box center [895, 362] width 15 height 12
radio input "true"
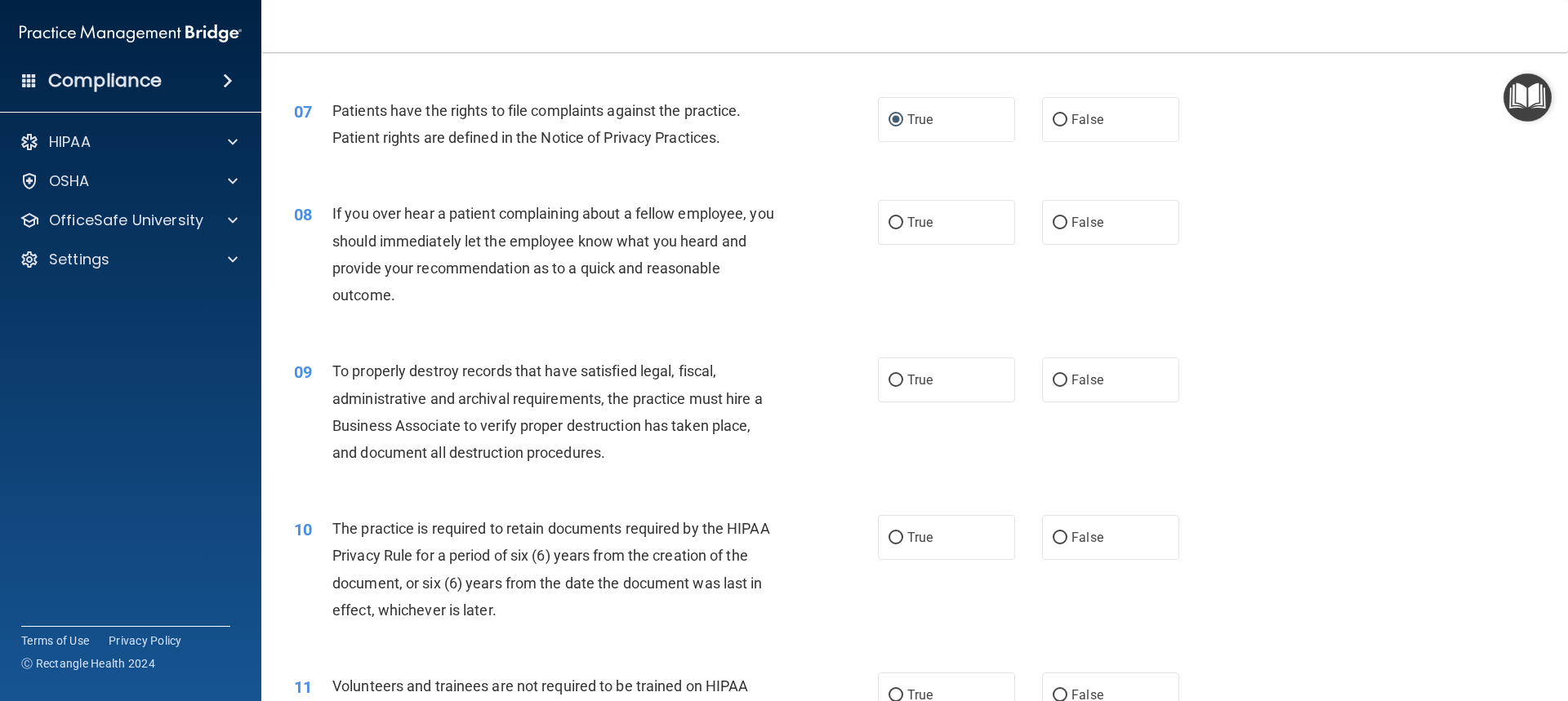
scroll to position [898, 0]
click at [1053, 221] on input "False" at bounding box center [1060, 221] width 15 height 12
radio input "true"
click at [1056, 380] on input "False" at bounding box center [1060, 378] width 15 height 12
radio input "true"
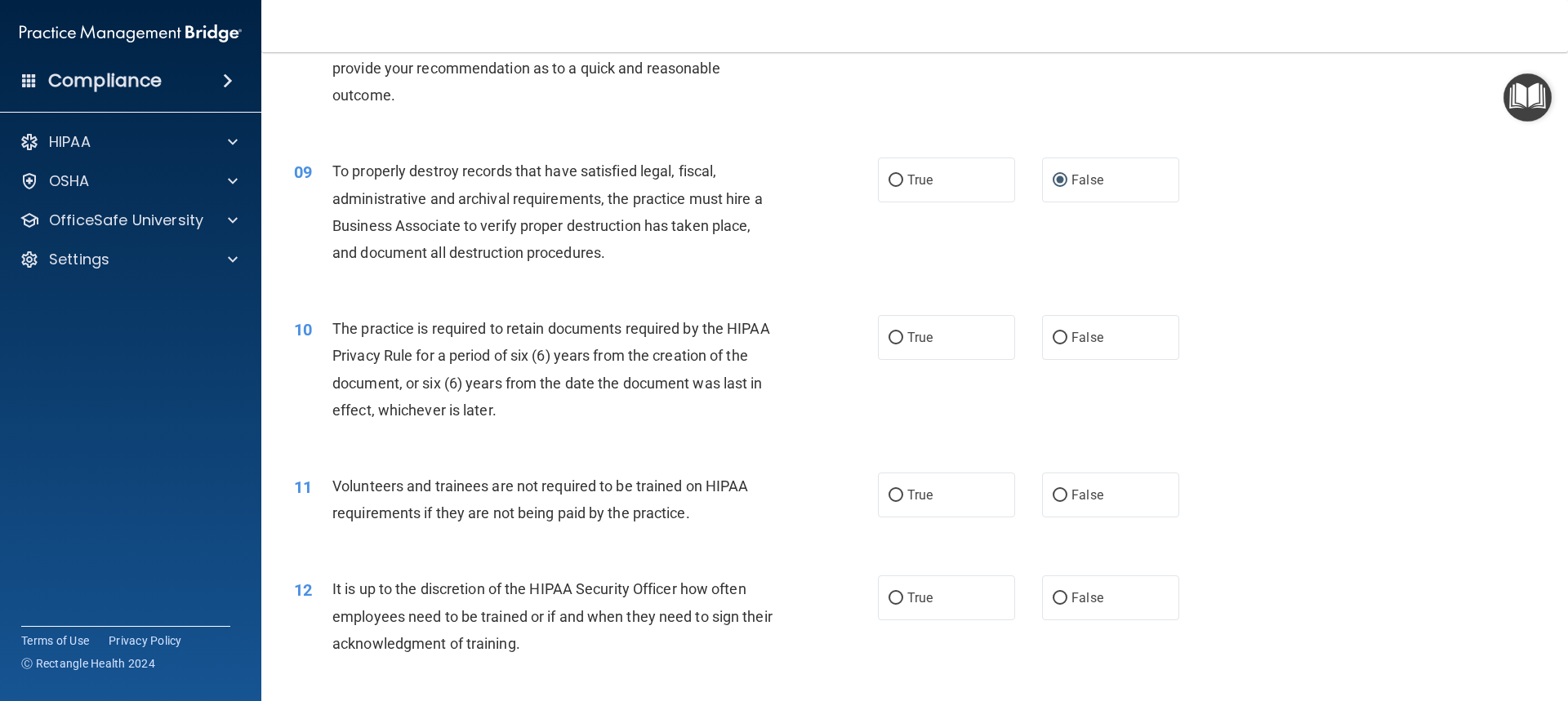
scroll to position [1142, 0]
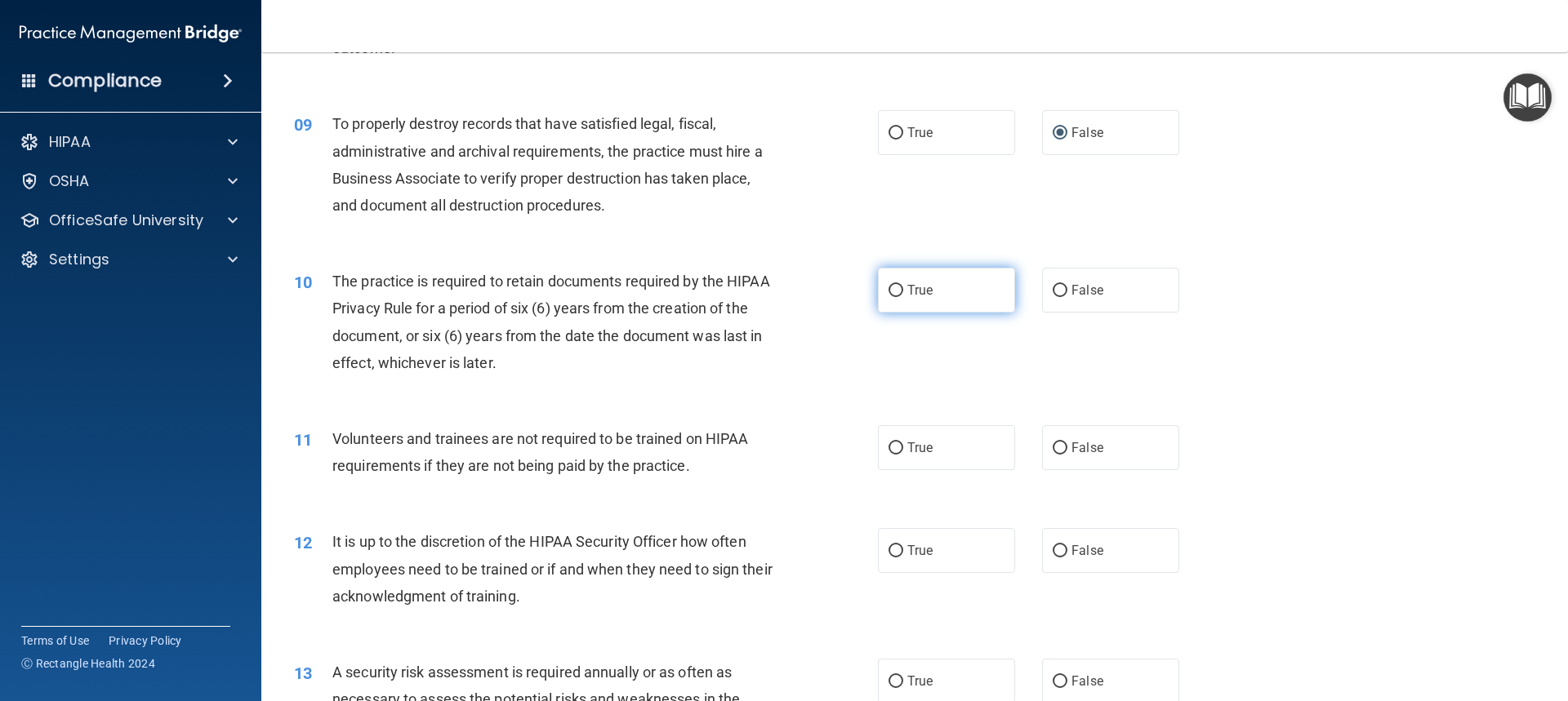
click at [888, 296] on input "True" at bounding box center [895, 291] width 15 height 12
radio input "true"
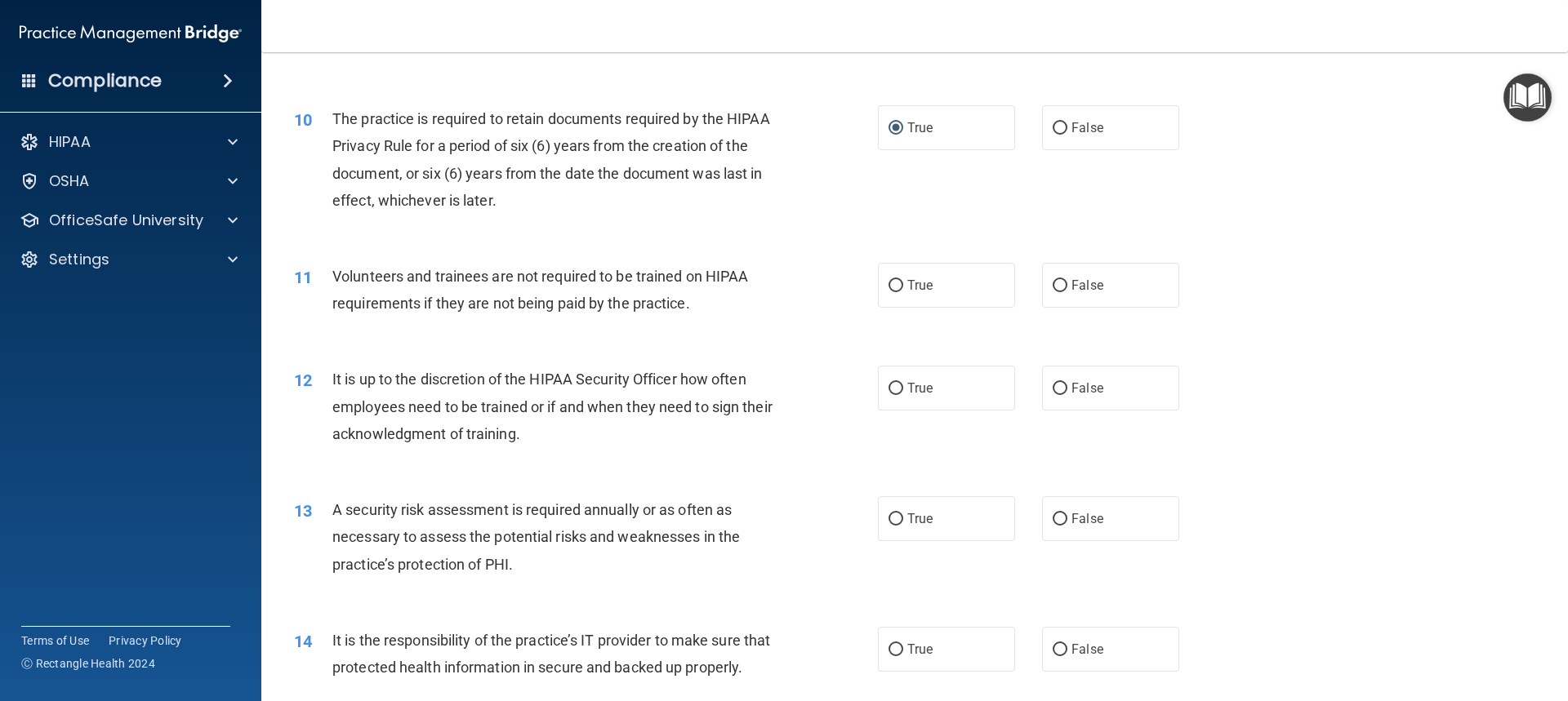
scroll to position [1306, 0]
click at [1053, 279] on input "False" at bounding box center [1060, 285] width 15 height 12
radio input "true"
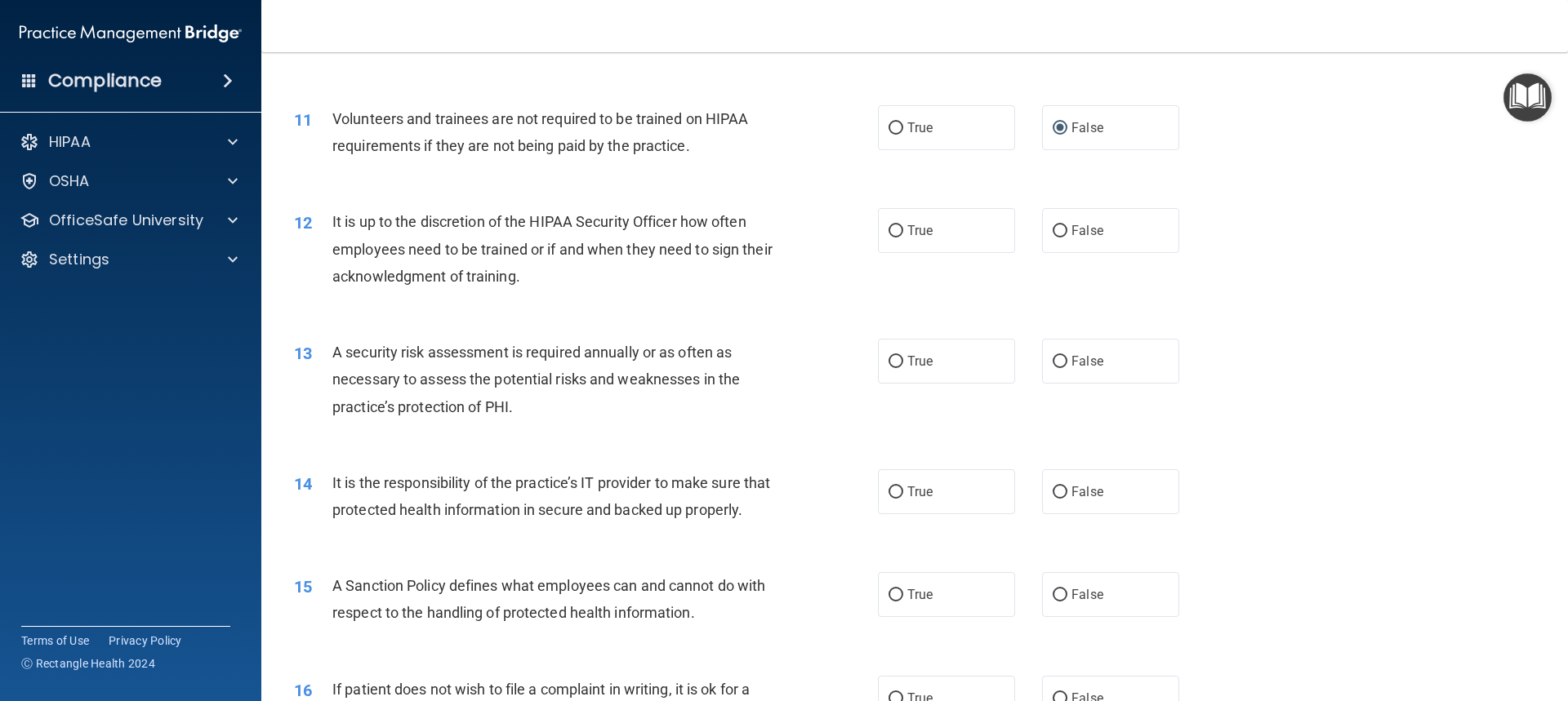
scroll to position [1469, 0]
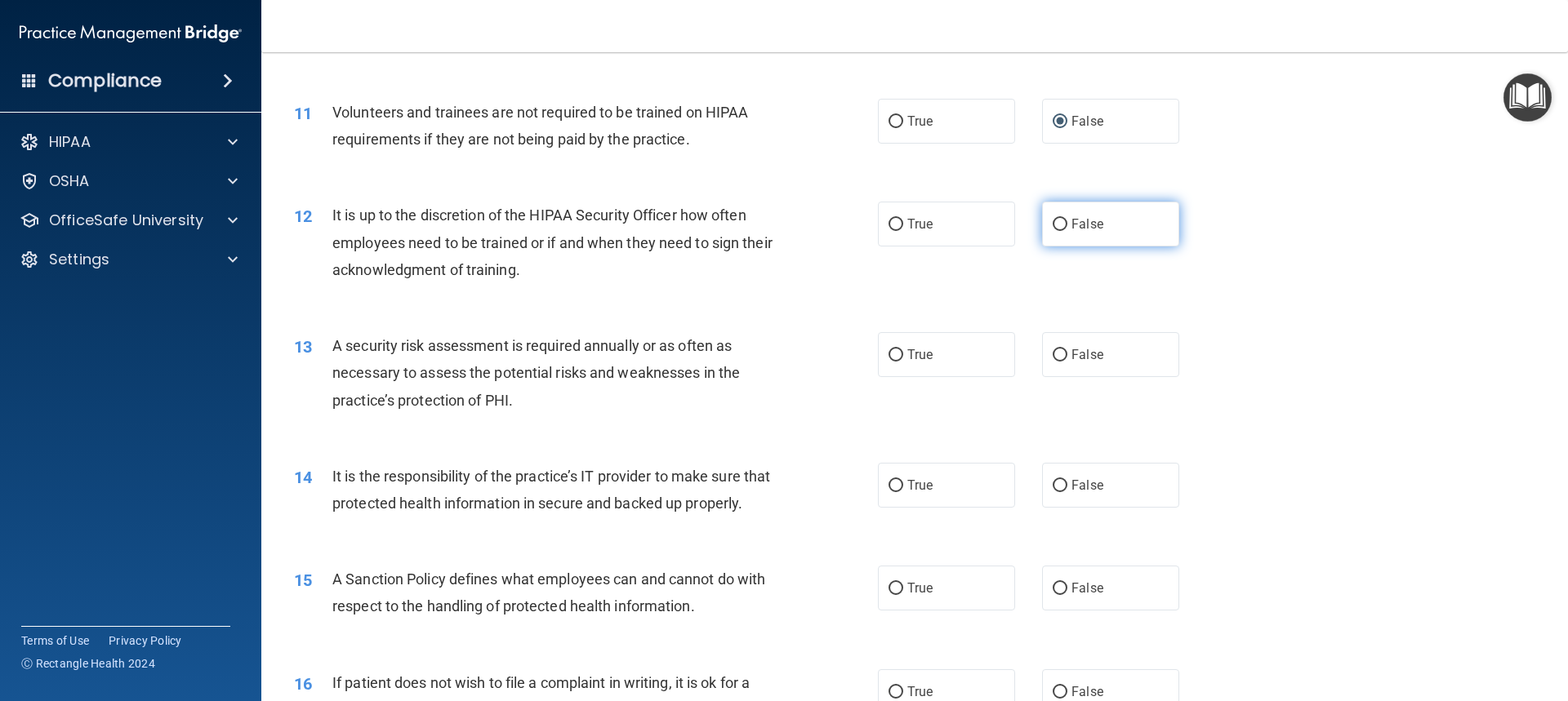
click at [1053, 227] on input "False" at bounding box center [1060, 225] width 15 height 12
radio input "true"
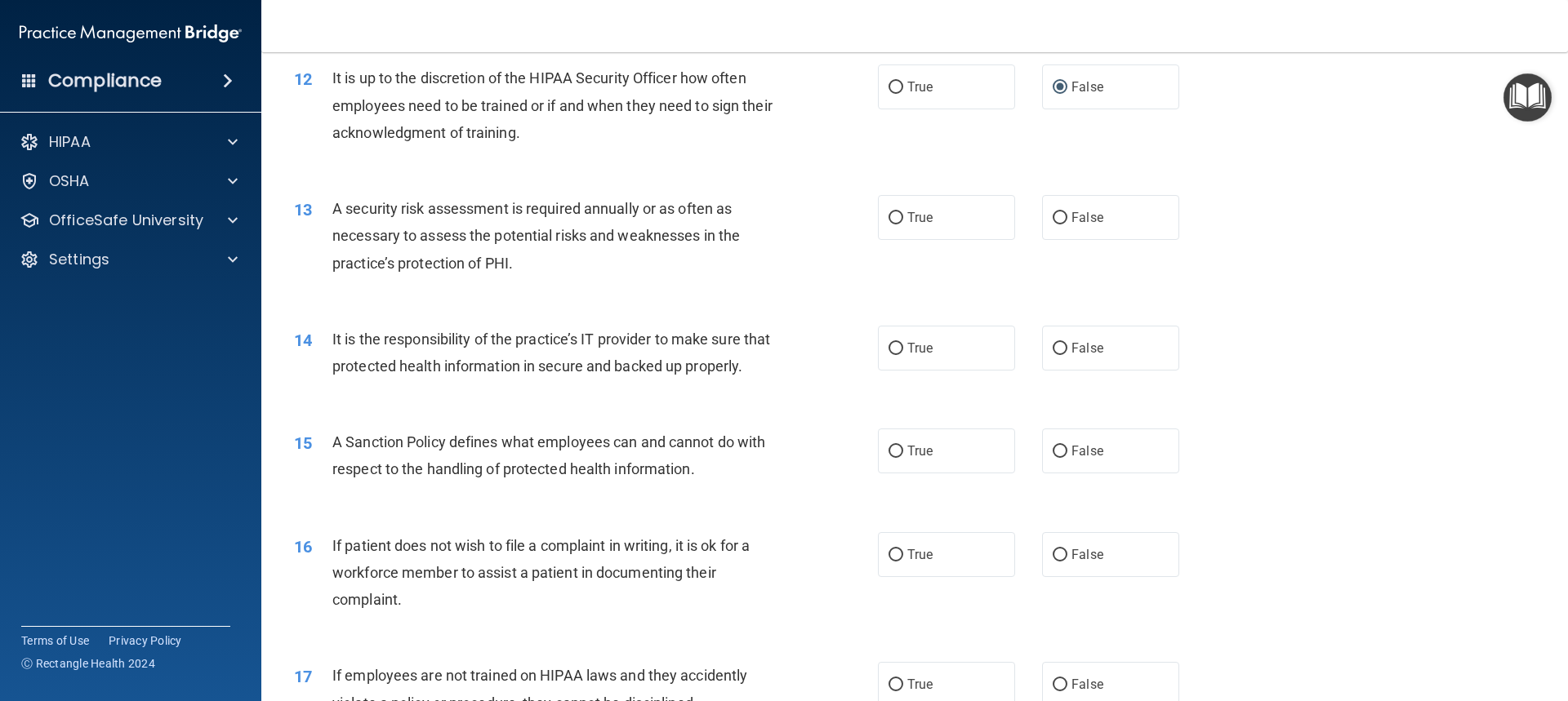
scroll to position [1633, 0]
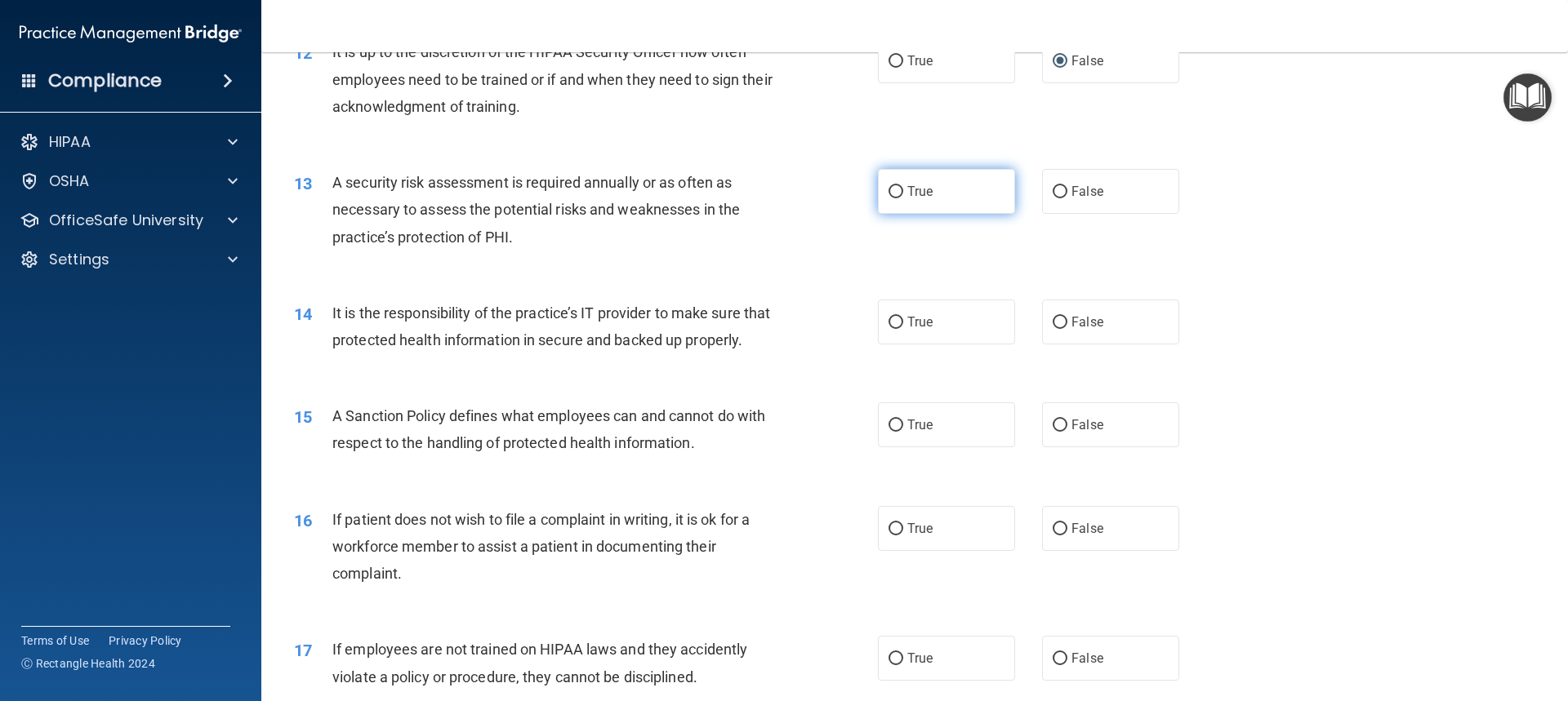
click at [888, 186] on input "True" at bounding box center [895, 192] width 15 height 12
radio input "true"
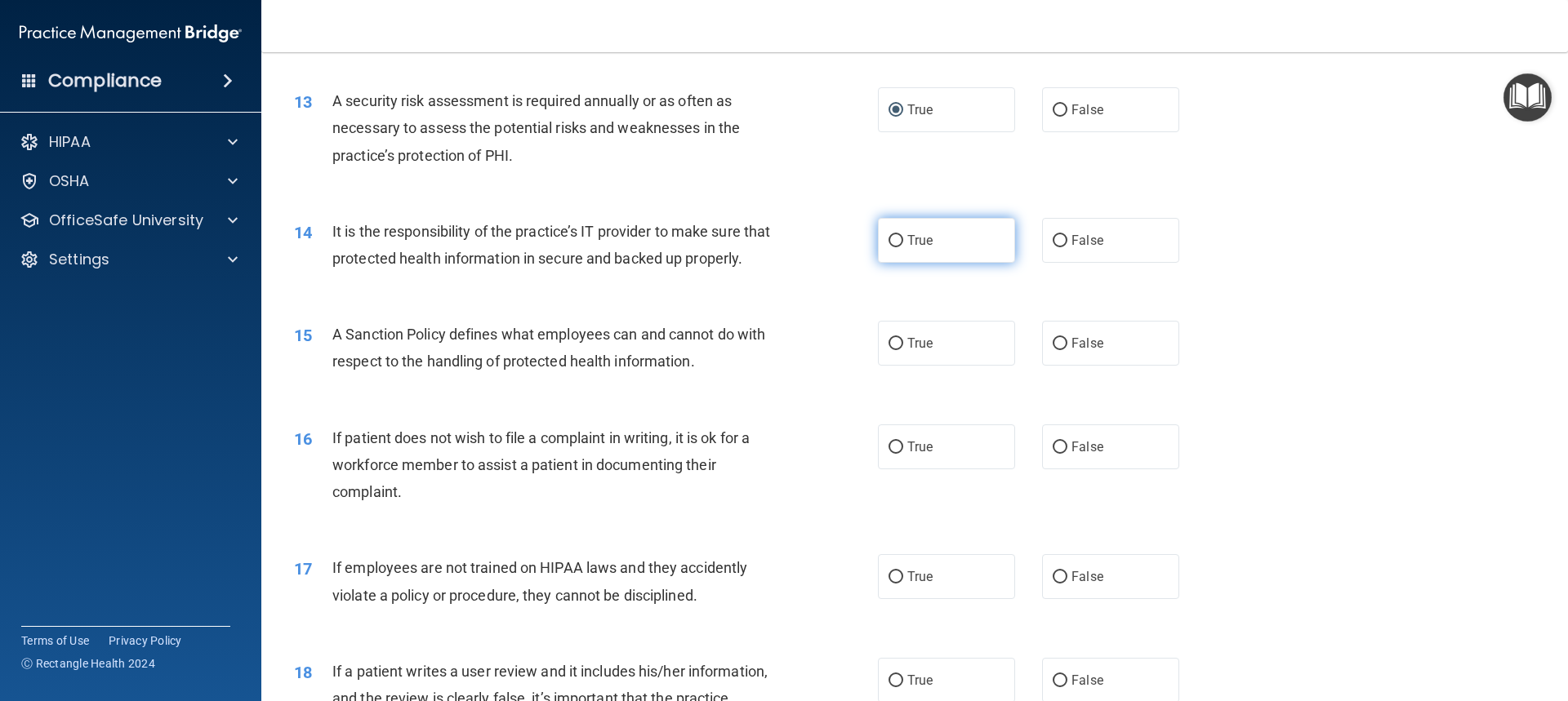
click at [910, 243] on span "True" at bounding box center [920, 240] width 26 height 15
click at [885, 231] on label "True" at bounding box center [946, 240] width 137 height 45
click at [888, 235] on input "True" at bounding box center [895, 241] width 15 height 12
radio input "true"
click at [1053, 242] on input "False" at bounding box center [1060, 241] width 15 height 12
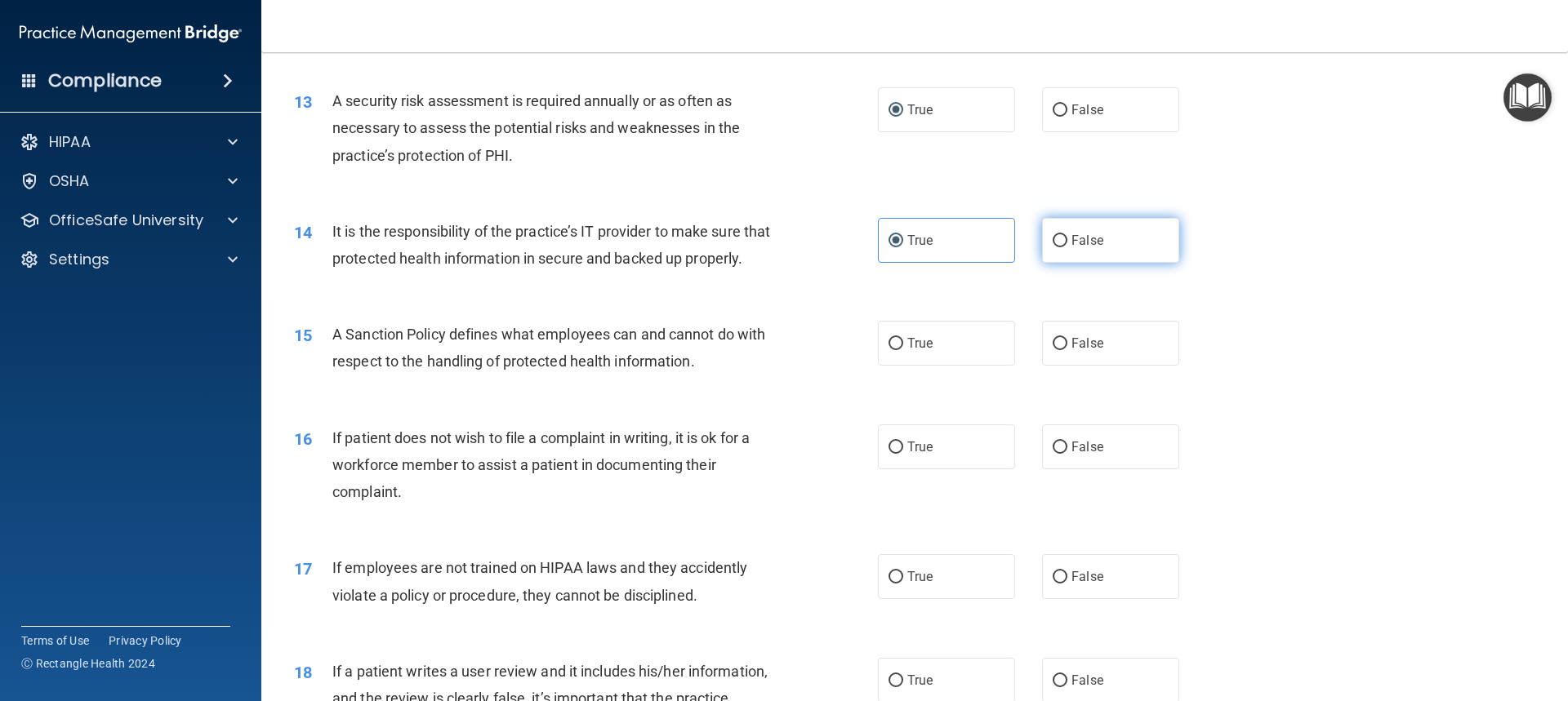
radio input "true"
radio input "false"
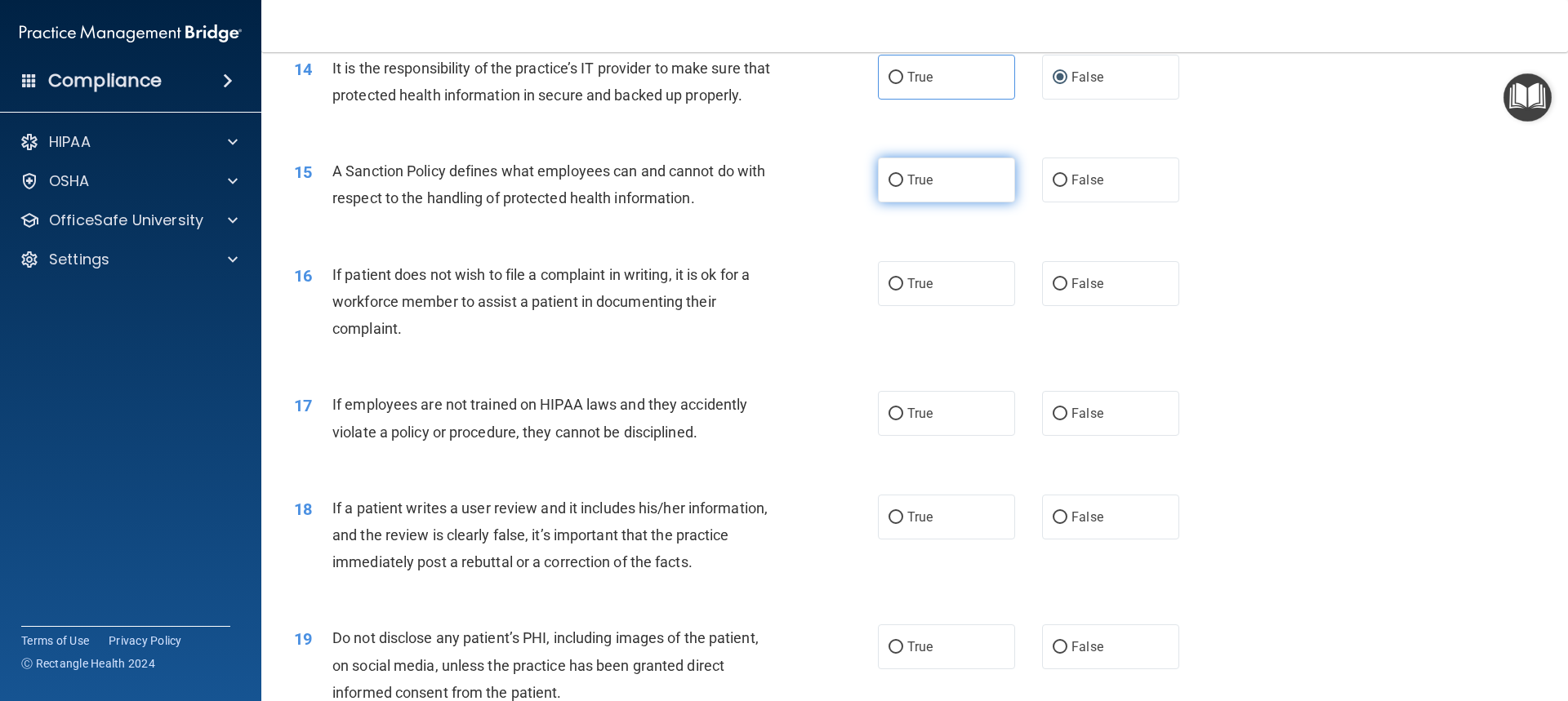
click at [888, 187] on input "True" at bounding box center [895, 181] width 15 height 12
radio input "true"
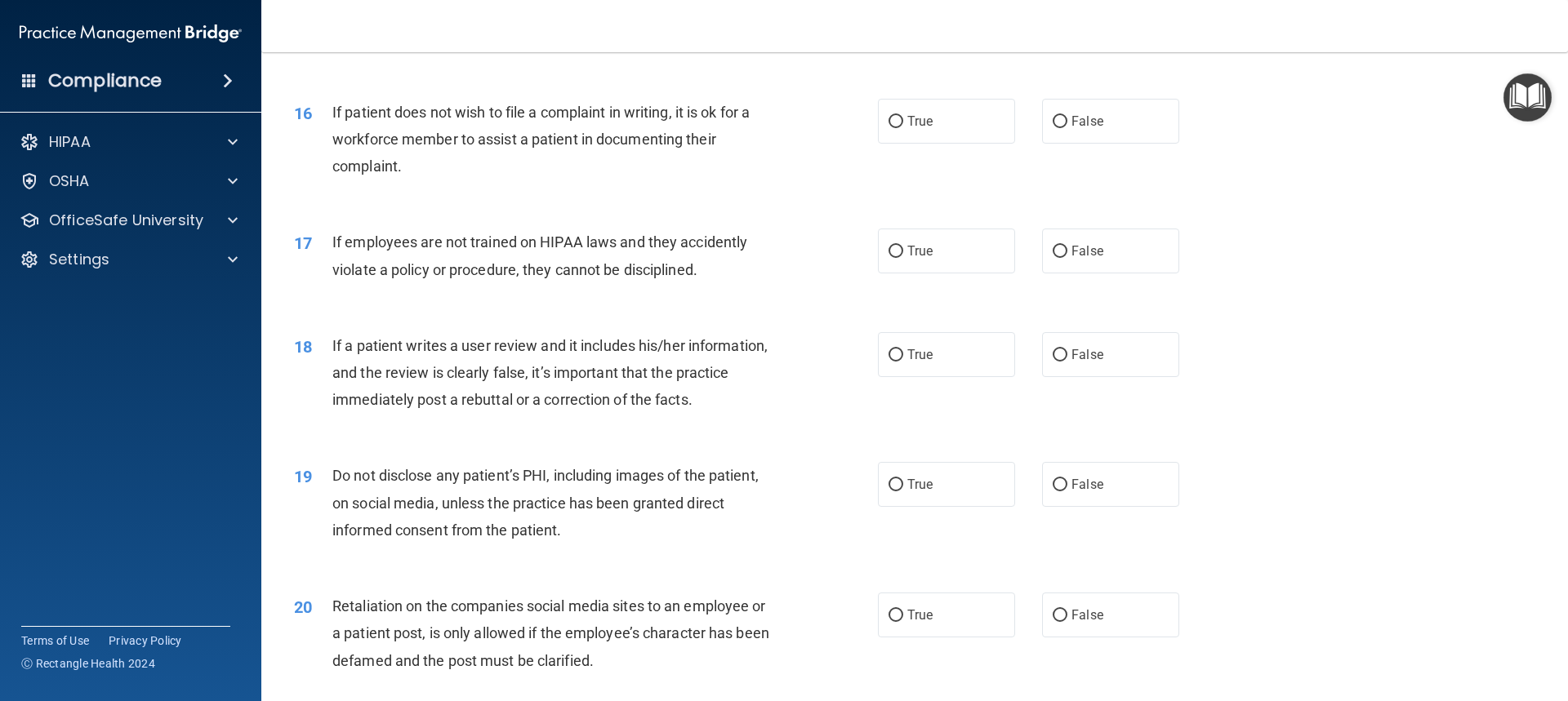
scroll to position [2040, 0]
